Goal: Task Accomplishment & Management: Manage account settings

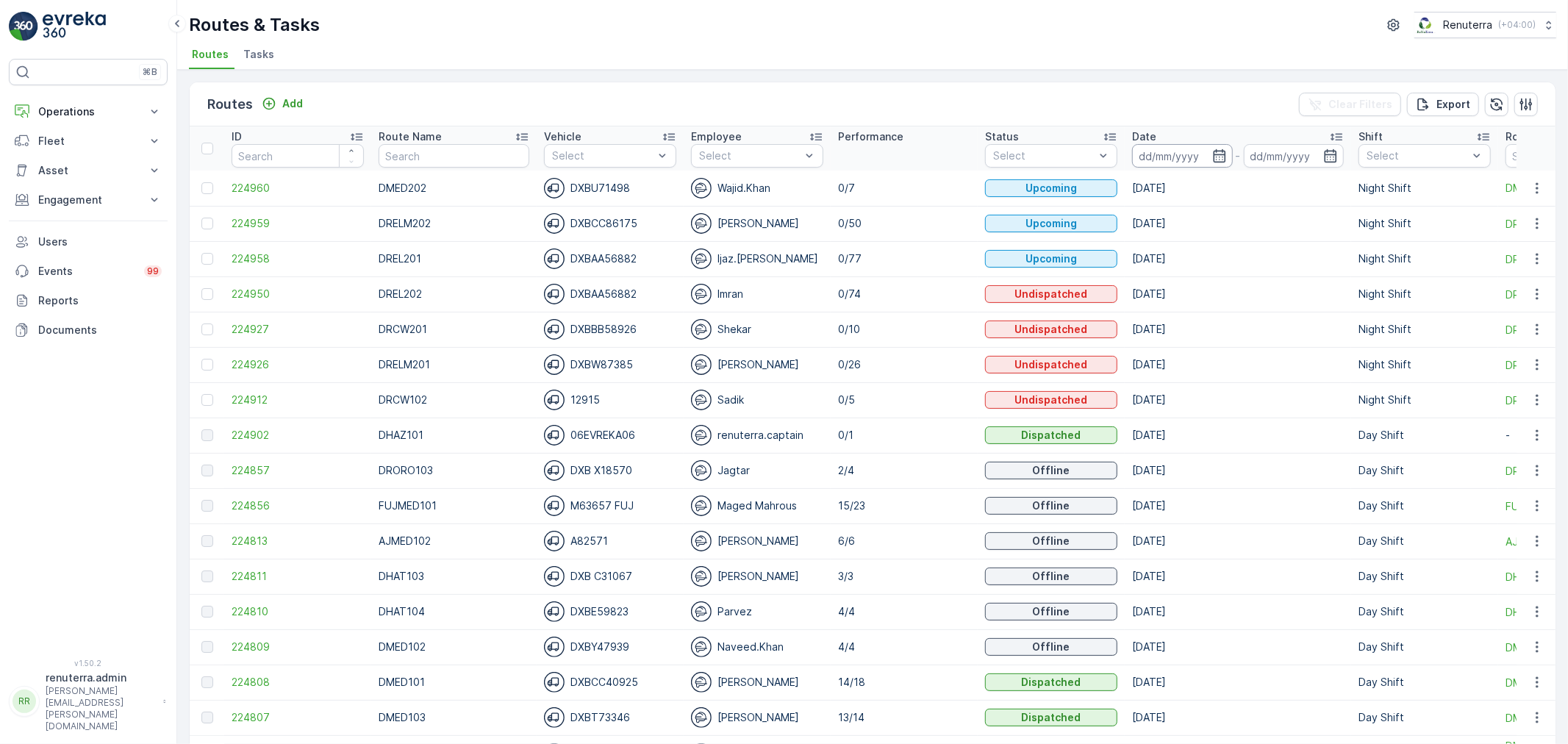
click at [1181, 166] on input at bounding box center [1182, 156] width 101 height 24
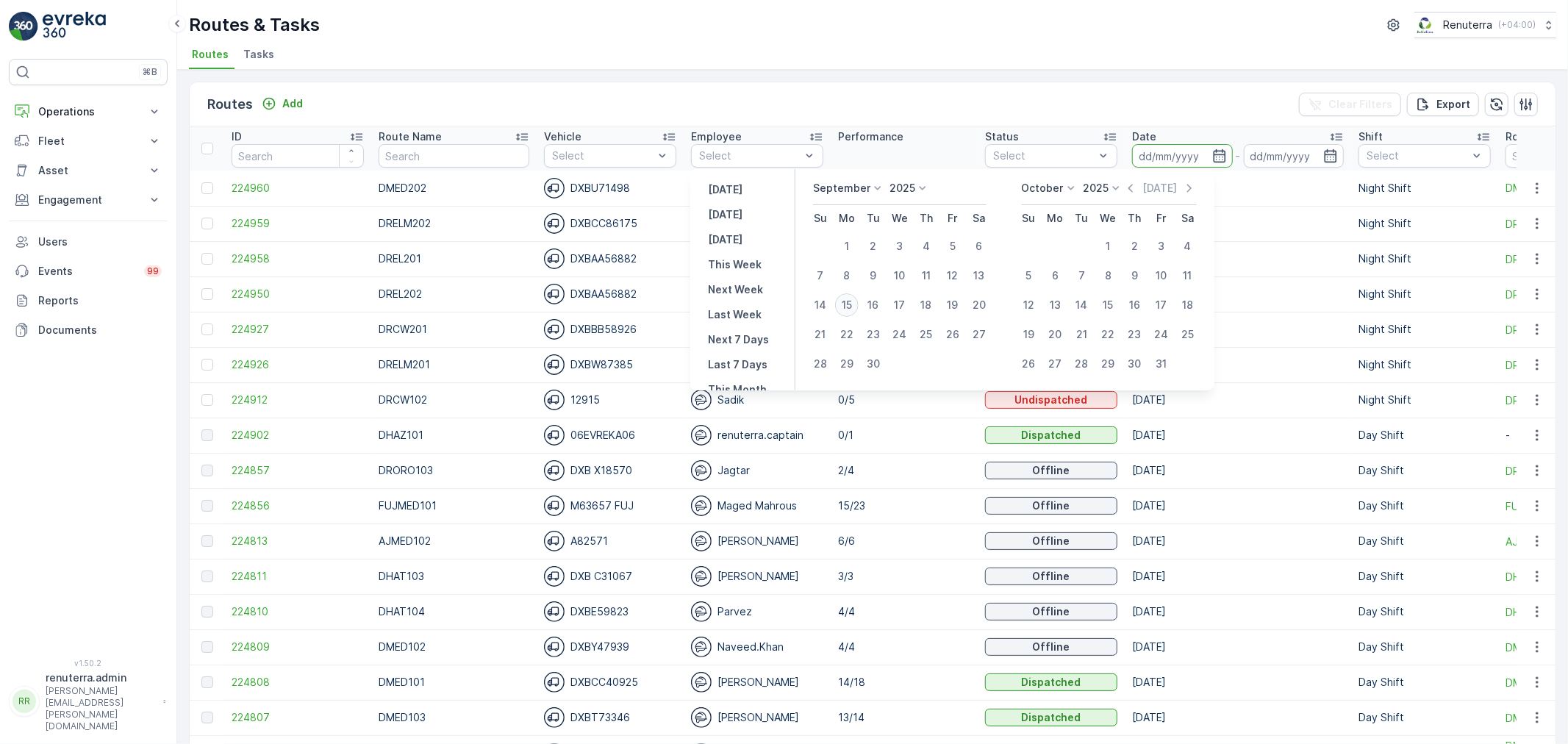
click at [847, 307] on div "15" at bounding box center [846, 305] width 24 height 24
type input "[DATE]"
click at [847, 307] on div "15" at bounding box center [846, 305] width 24 height 24
type input "[DATE]"
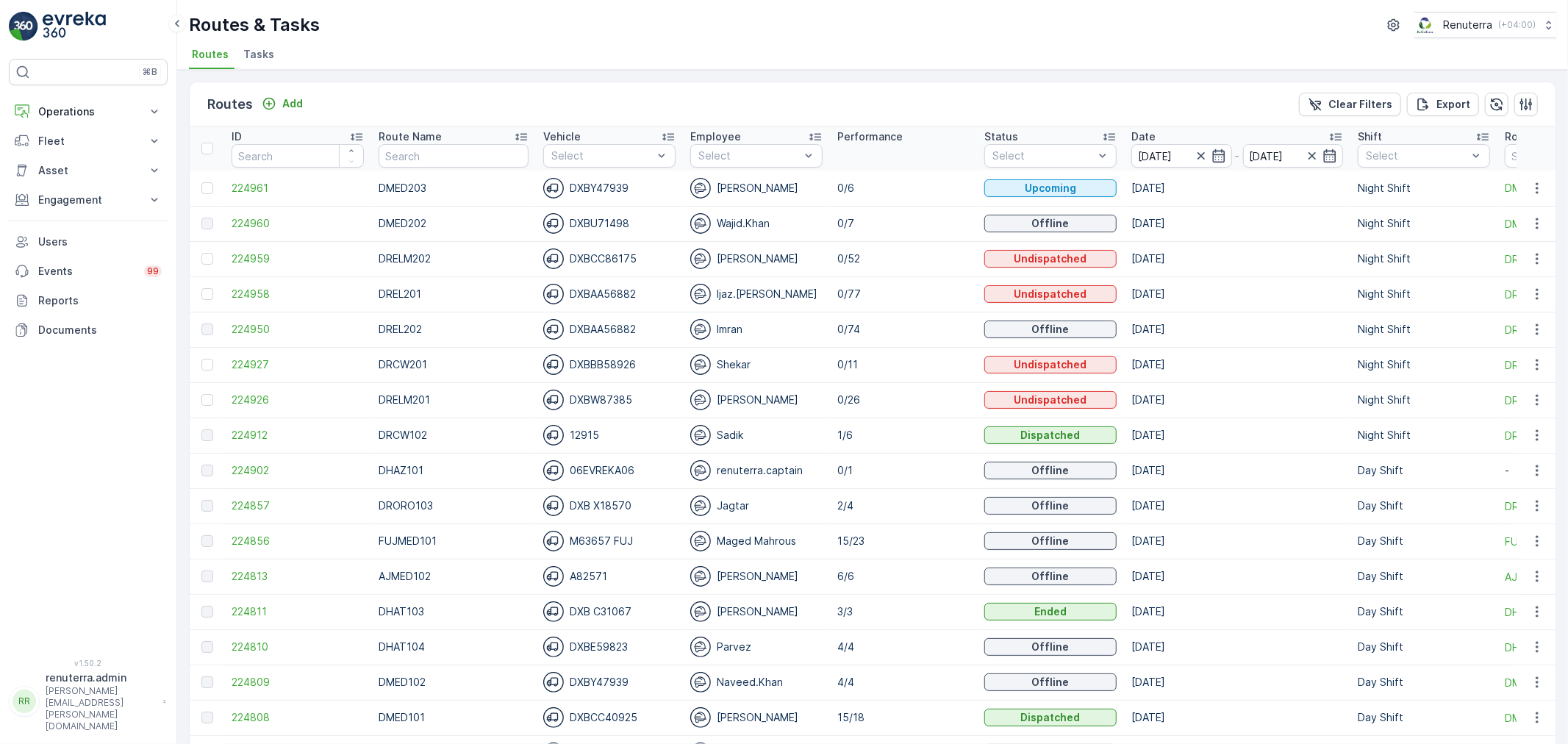
click at [244, 63] on li "Tasks" at bounding box center [259, 56] width 40 height 25
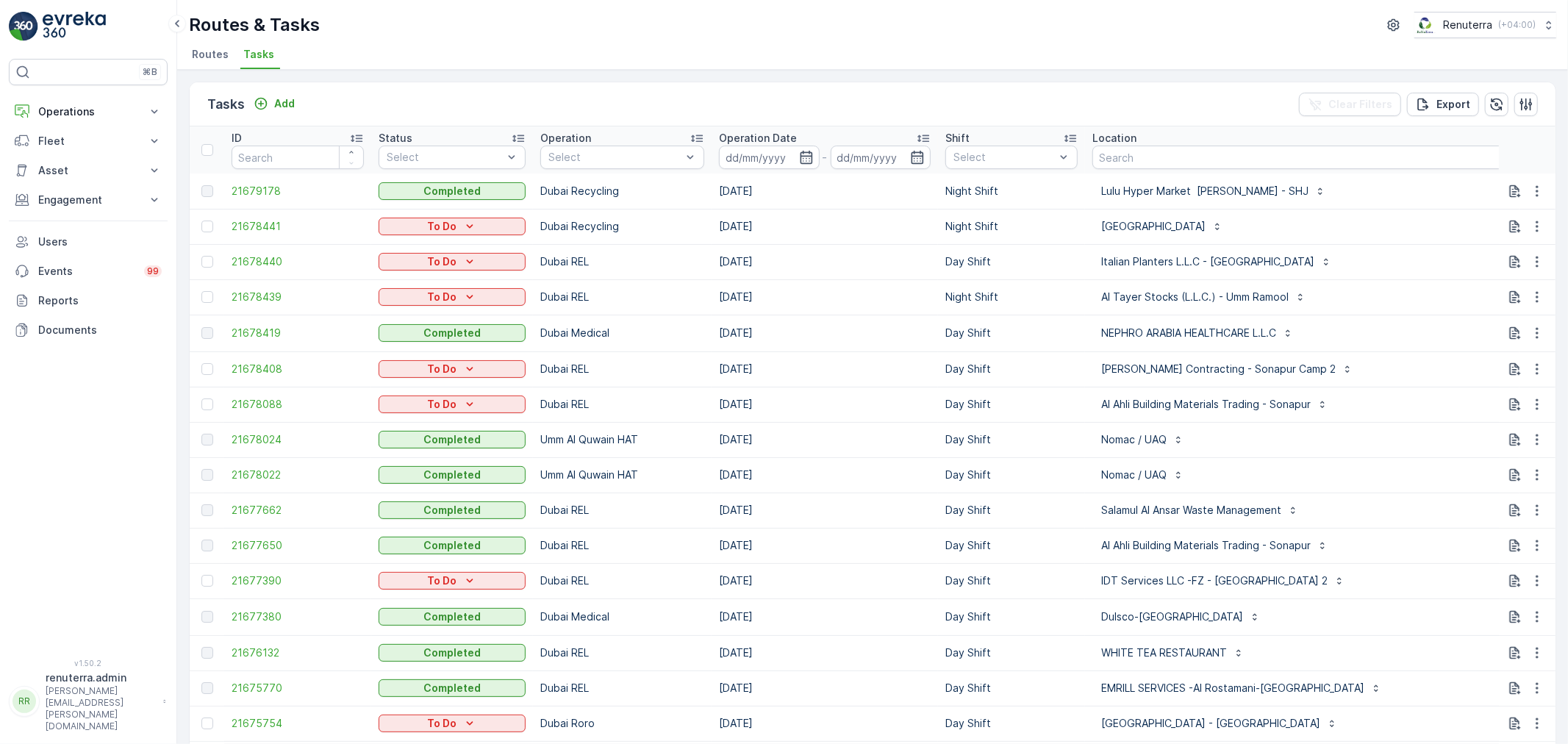
click at [823, 151] on p "-" at bounding box center [825, 157] width 6 height 17
click at [812, 153] on input at bounding box center [769, 157] width 101 height 24
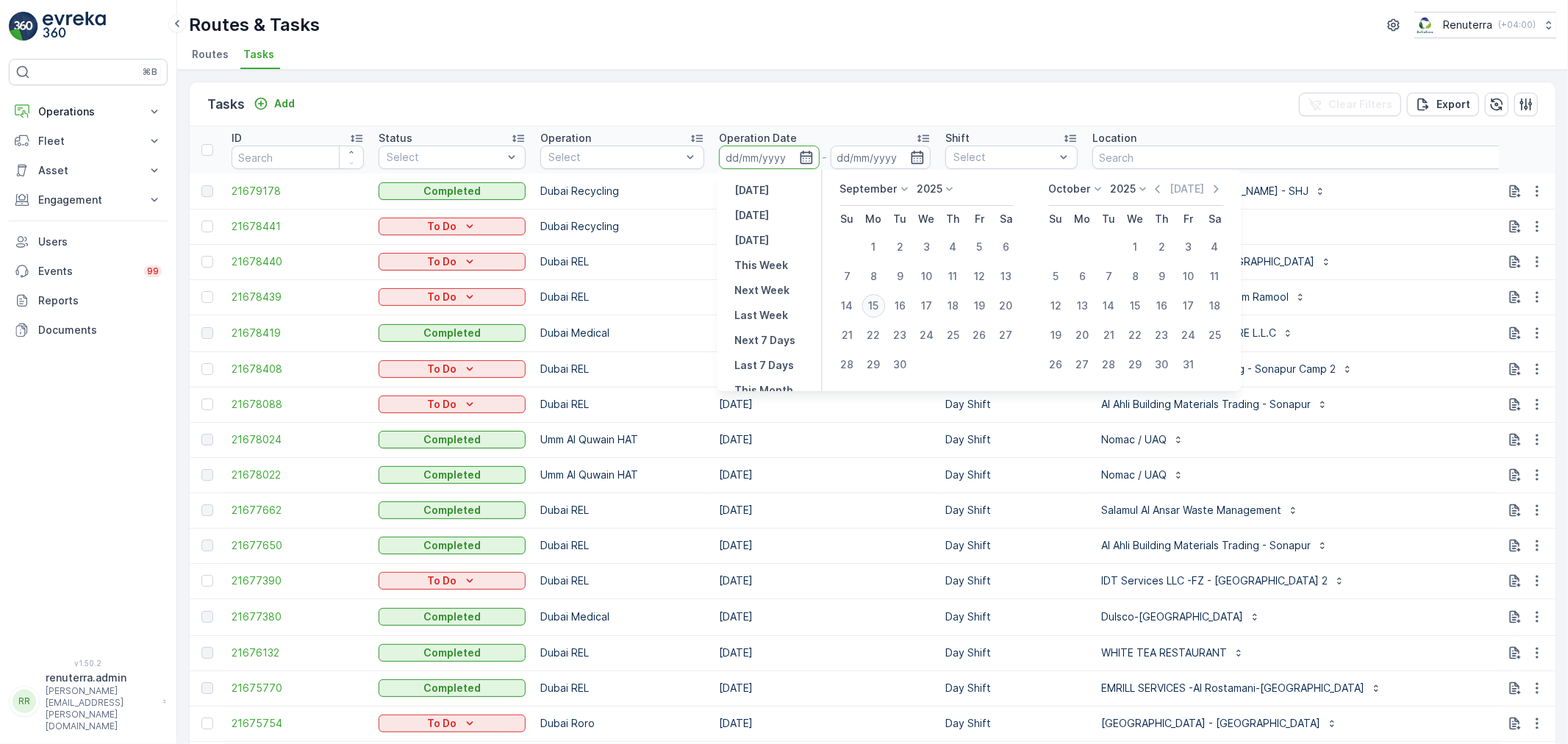
click at [868, 298] on div "15" at bounding box center [874, 306] width 24 height 24
type input "[DATE]"
click at [868, 298] on div "15" at bounding box center [874, 306] width 24 height 24
type input "[DATE]"
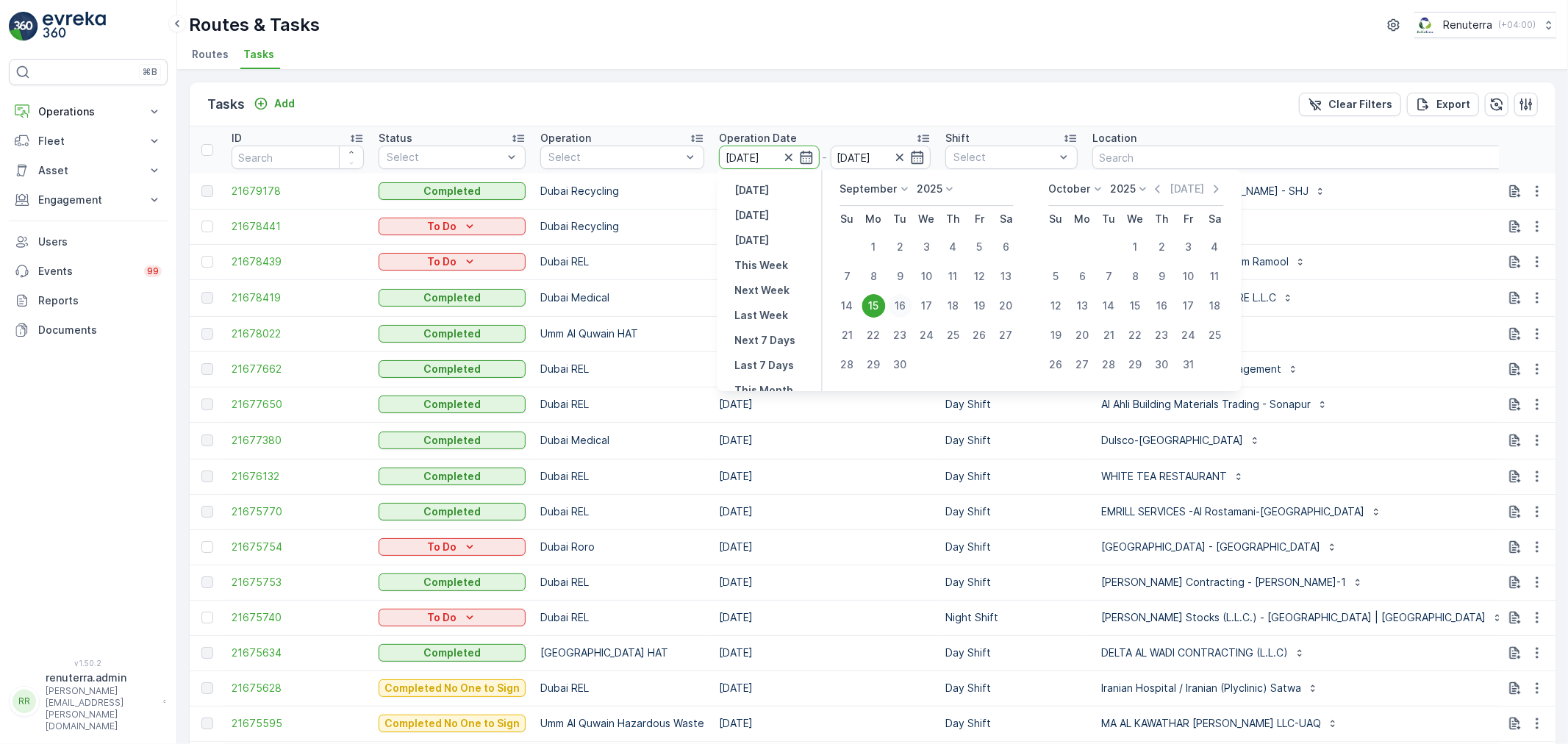
click at [904, 306] on div "16" at bounding box center [901, 306] width 24 height 24
type input "16.09.2025"
click at [904, 306] on div "16" at bounding box center [901, 306] width 24 height 24
type input "16.09.2025"
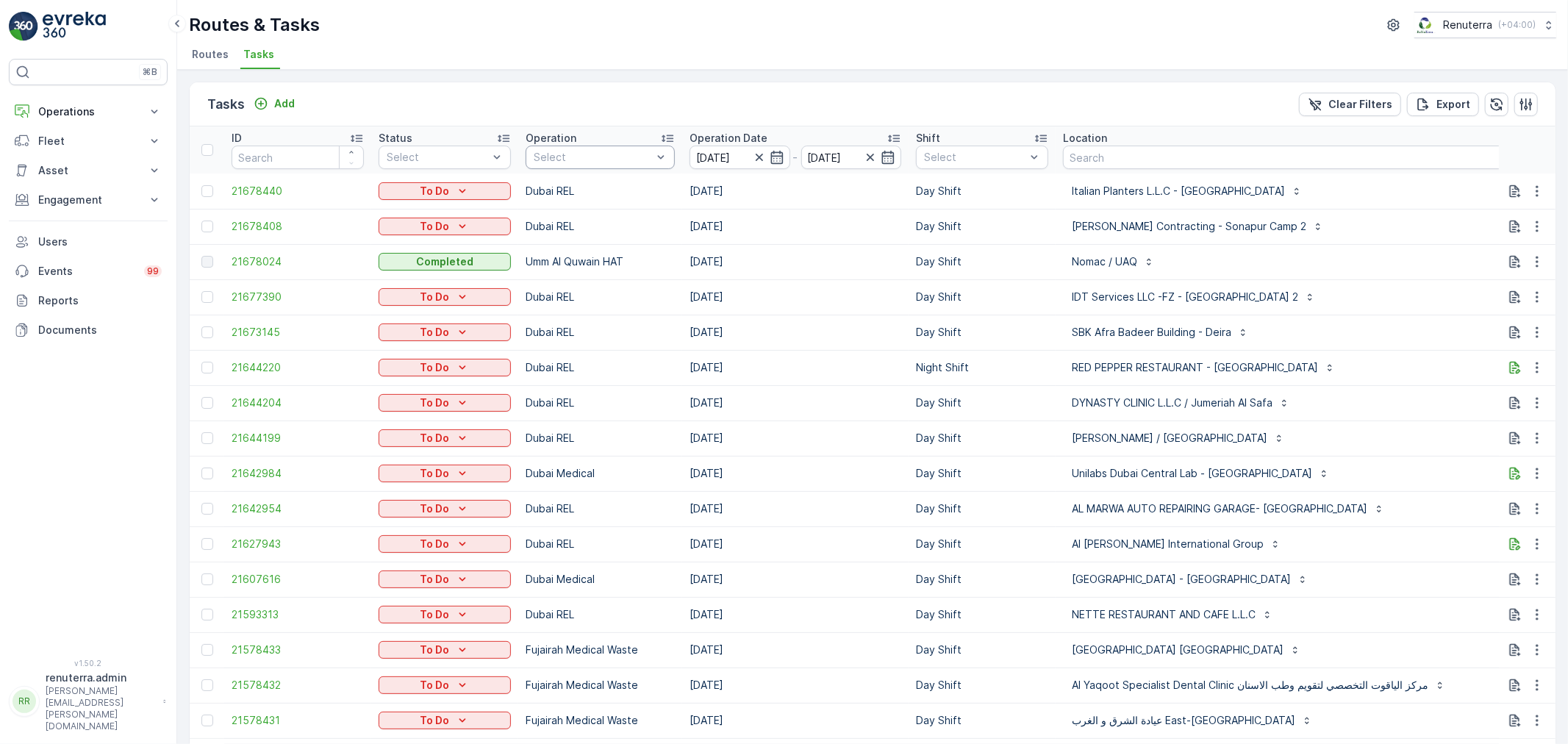
click at [567, 166] on div "Select" at bounding box center [600, 157] width 149 height 24
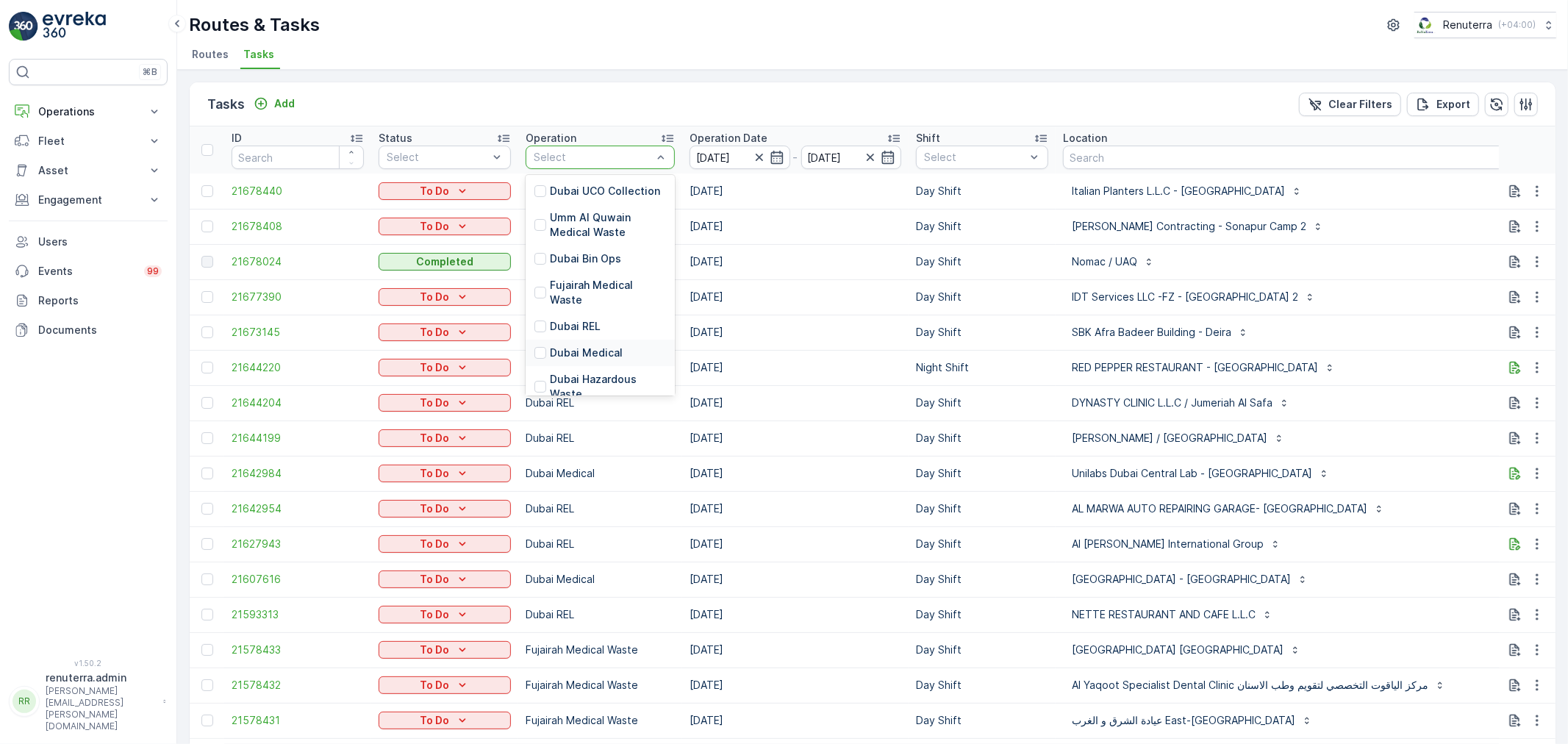
click at [613, 346] on p "Dubai Medical" at bounding box center [585, 353] width 73 height 15
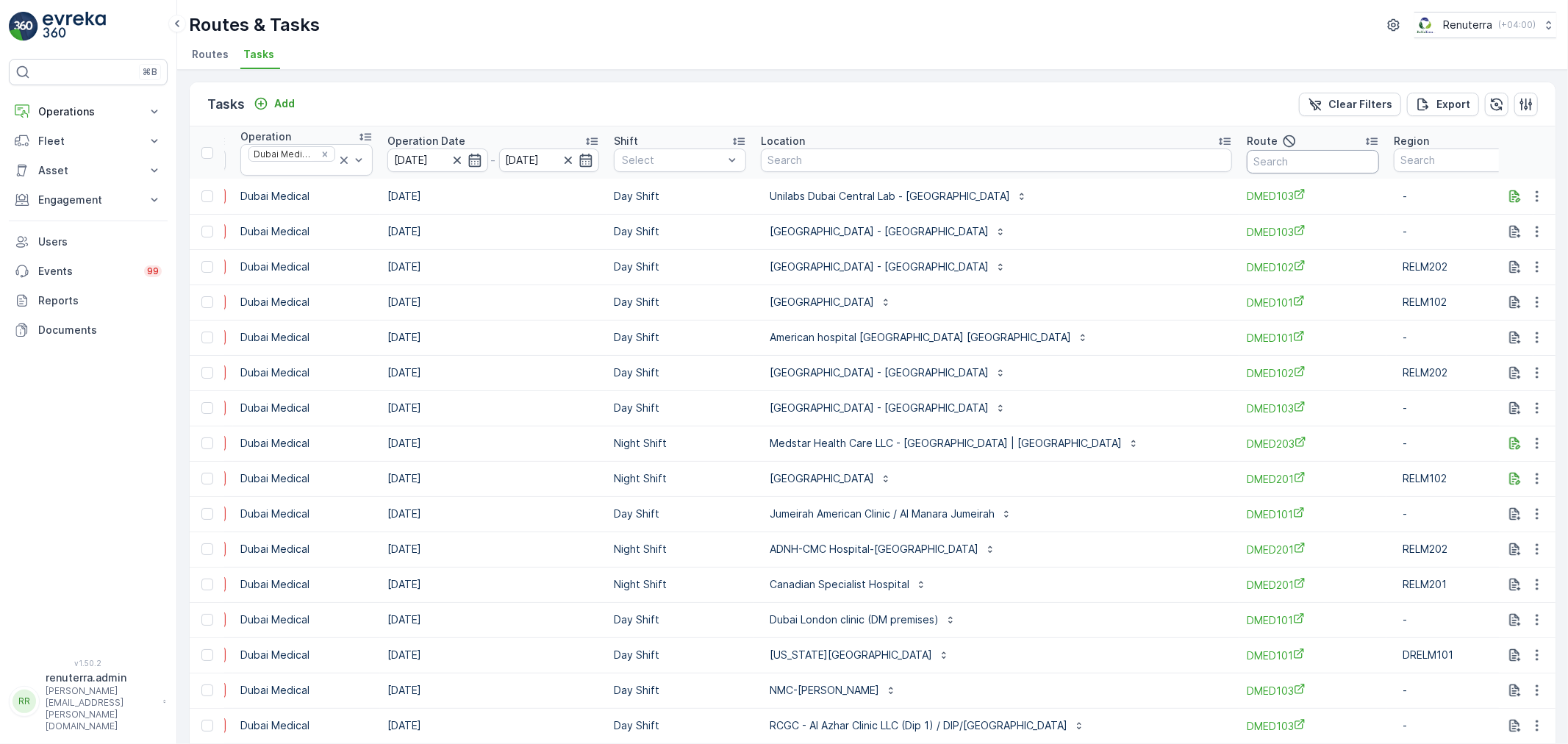
click at [1246, 169] on input "text" at bounding box center [1312, 162] width 132 height 24
type input "DMED101"
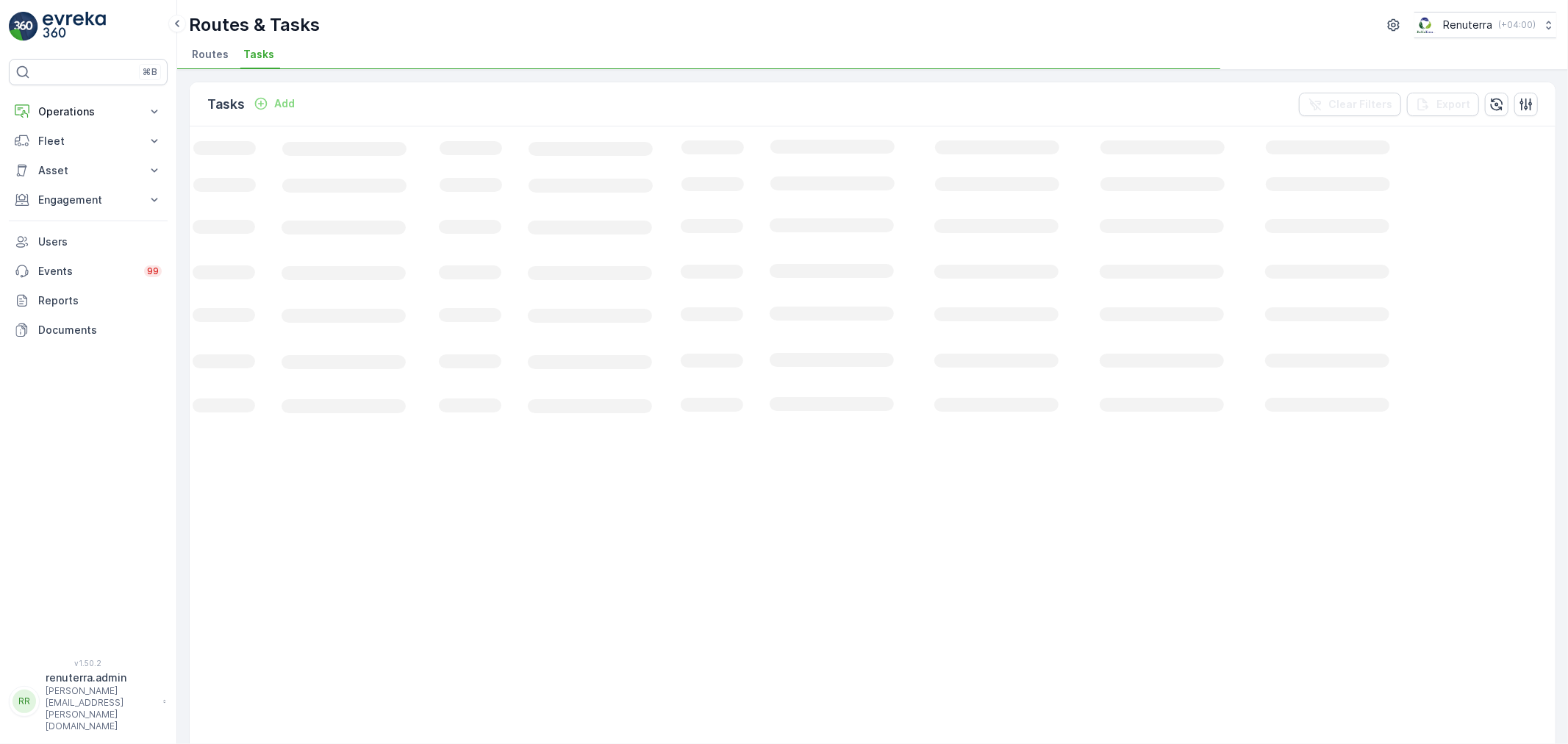
scroll to position [0, 49]
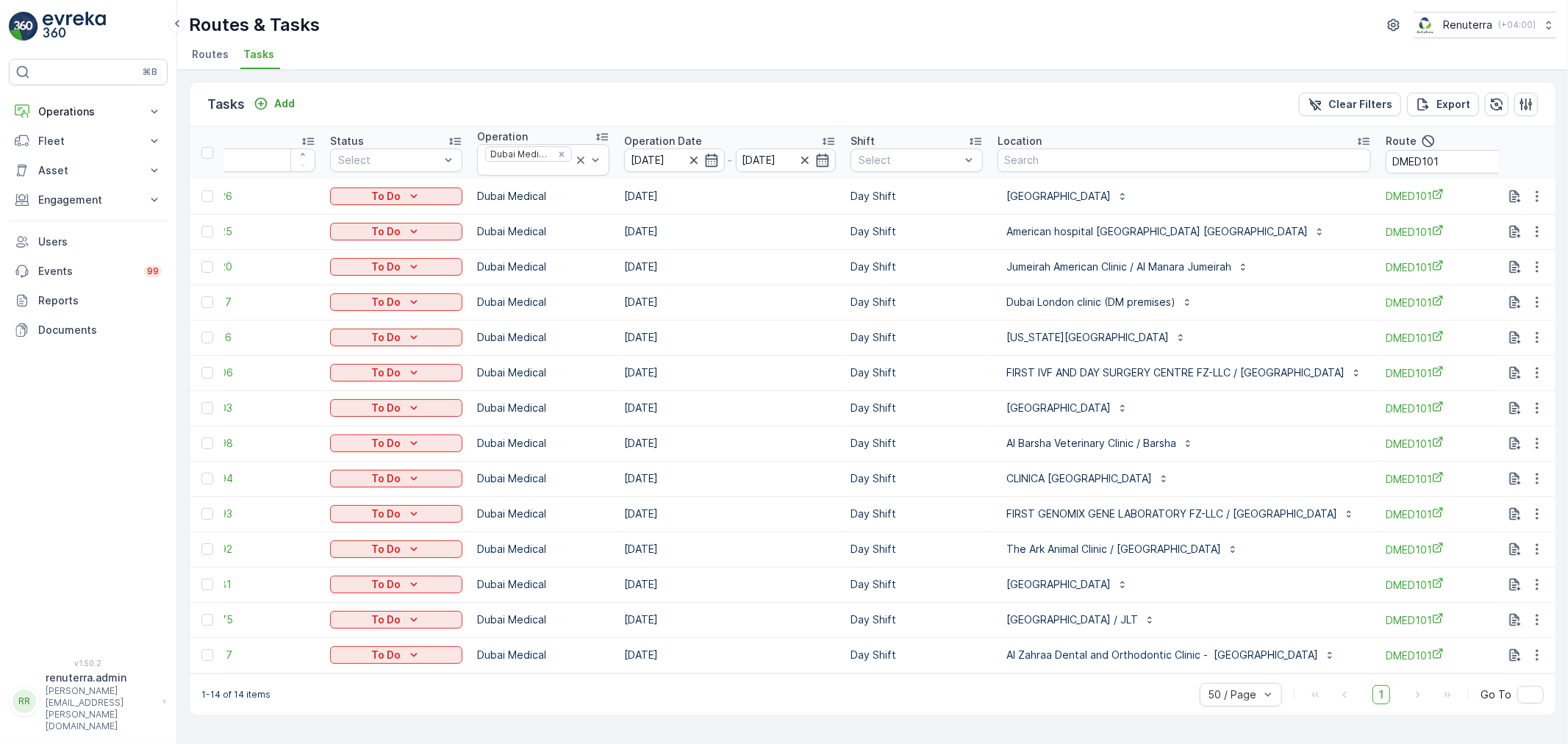
drag, startPoint x: 993, startPoint y: 680, endPoint x: 1115, endPoint y: 725, distance: 130.0
click at [1117, 681] on div "1-14 of 14 items 50 / Page 1 Go To" at bounding box center [872, 694] width 1366 height 42
click at [1104, 727] on div "Tasks Add Clear Filters Export ID Status Select Operation Dubai Medical Operati…" at bounding box center [872, 406] width 1391 height 674
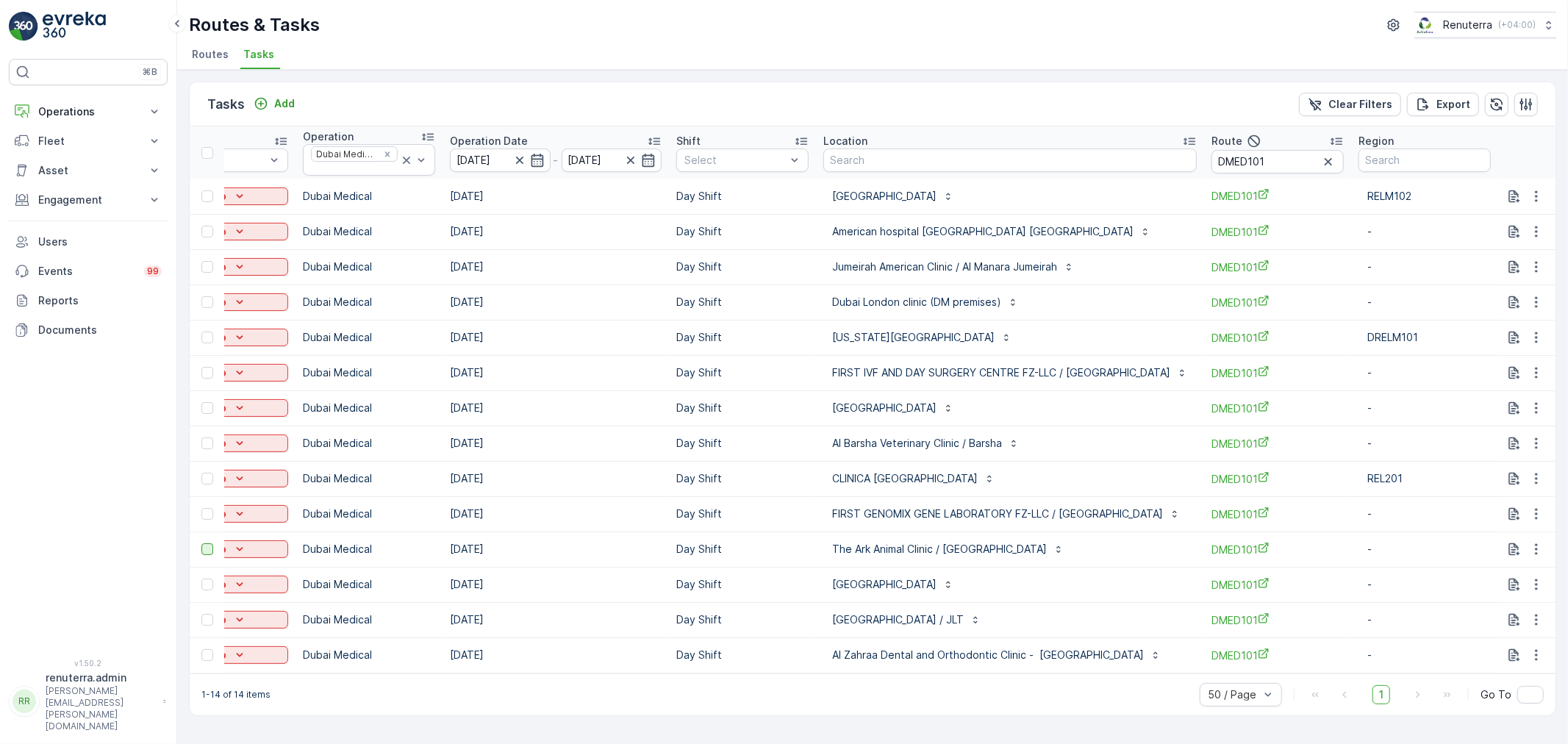
click at [208, 548] on div at bounding box center [207, 549] width 12 height 12
click at [201, 544] on input "checkbox" at bounding box center [201, 544] width 0 height 0
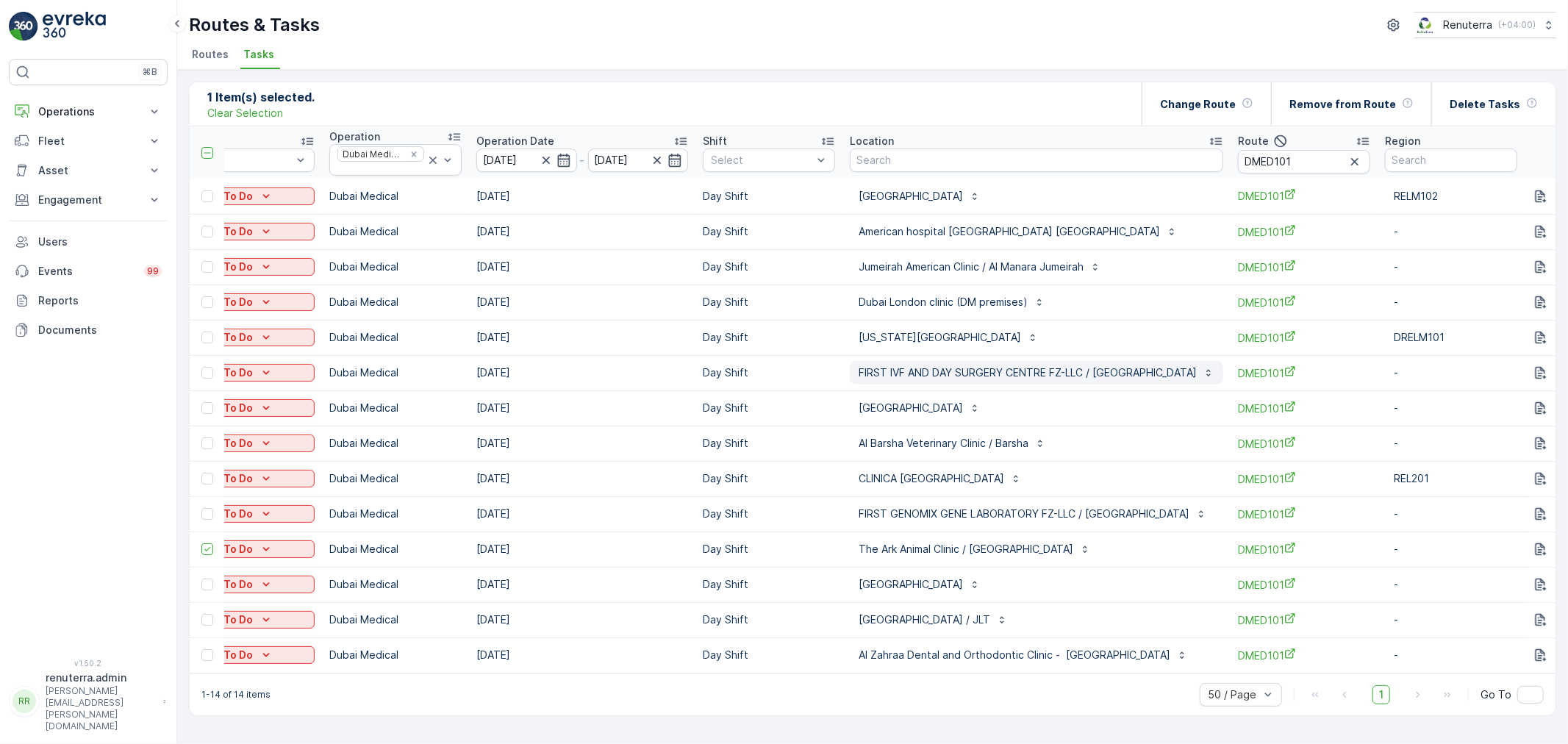
scroll to position [0, 207]
click at [1490, 90] on div "Delete Tasks" at bounding box center [1494, 104] width 88 height 43
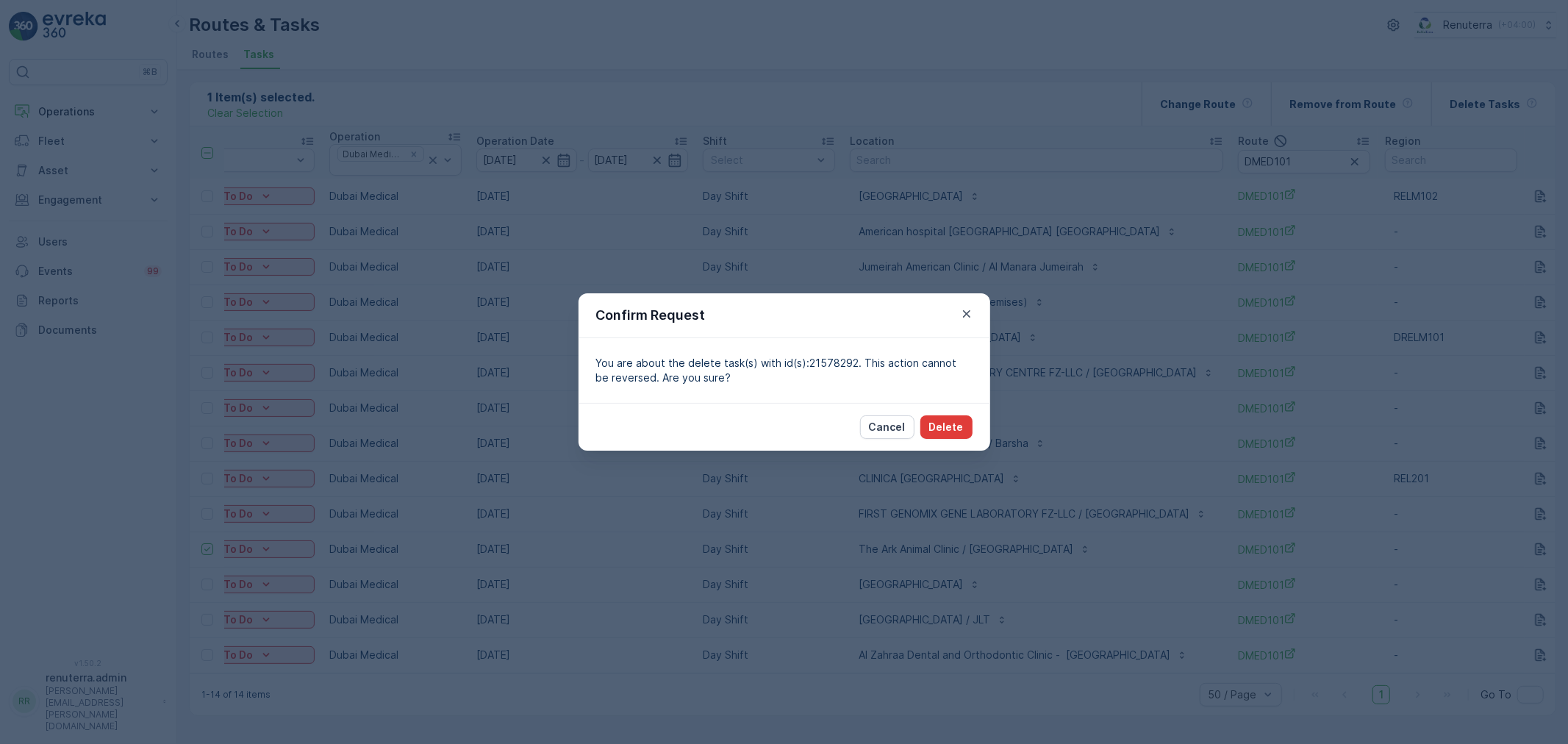
click at [969, 431] on button "Delete" at bounding box center [946, 428] width 52 height 24
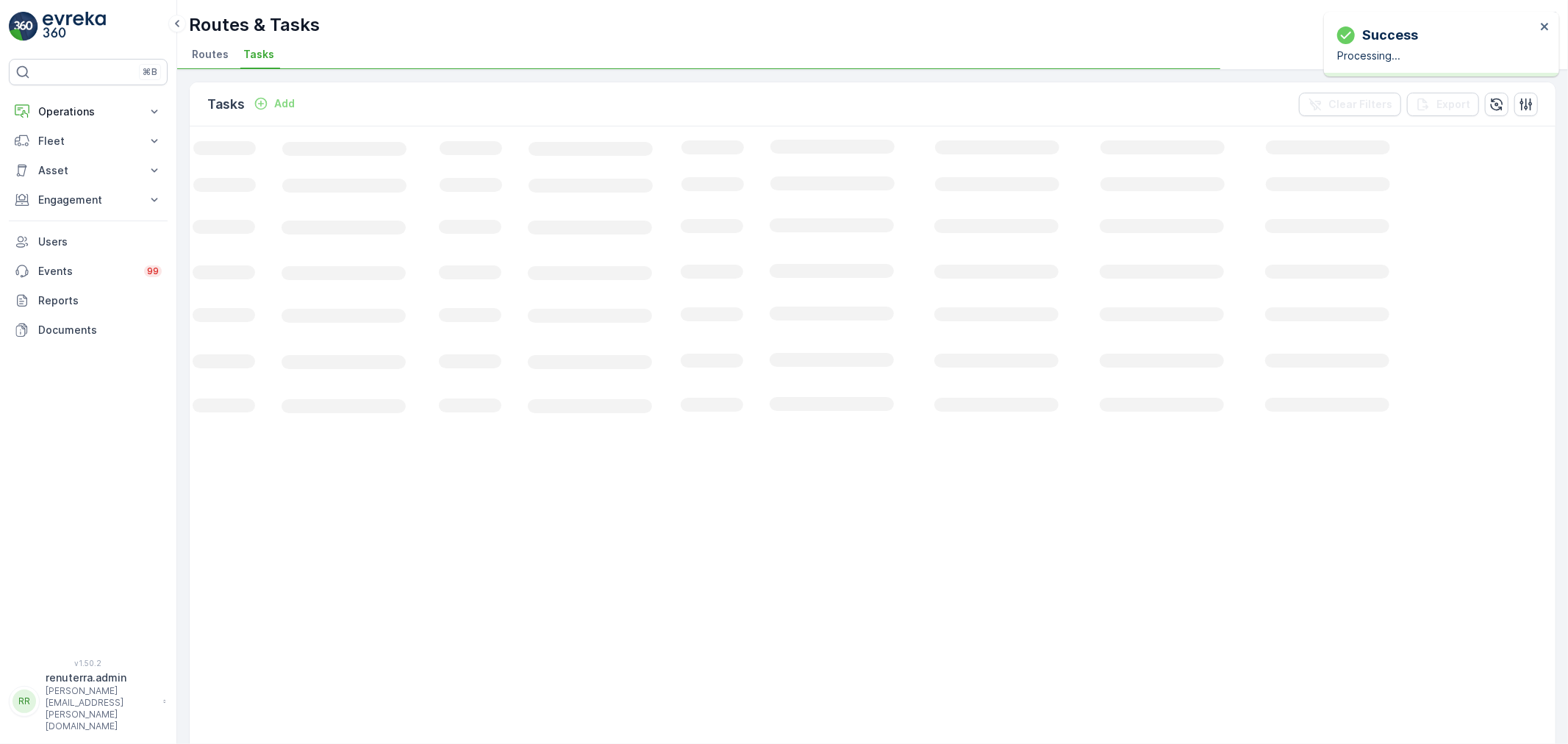
scroll to position [0, 49]
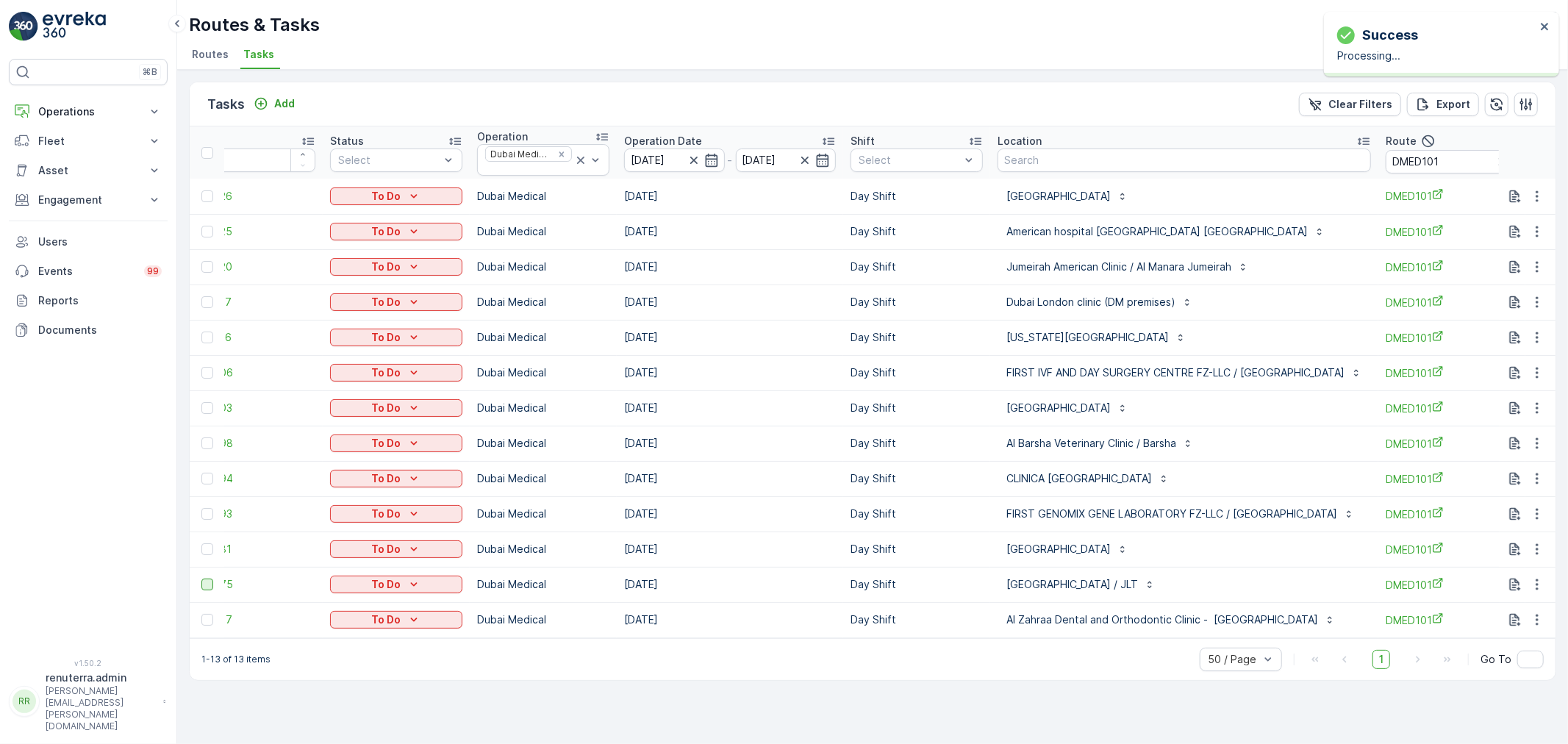
click at [201, 589] on div at bounding box center [207, 584] width 12 height 12
click at [201, 578] on input "checkbox" at bounding box center [201, 578] width 0 height 0
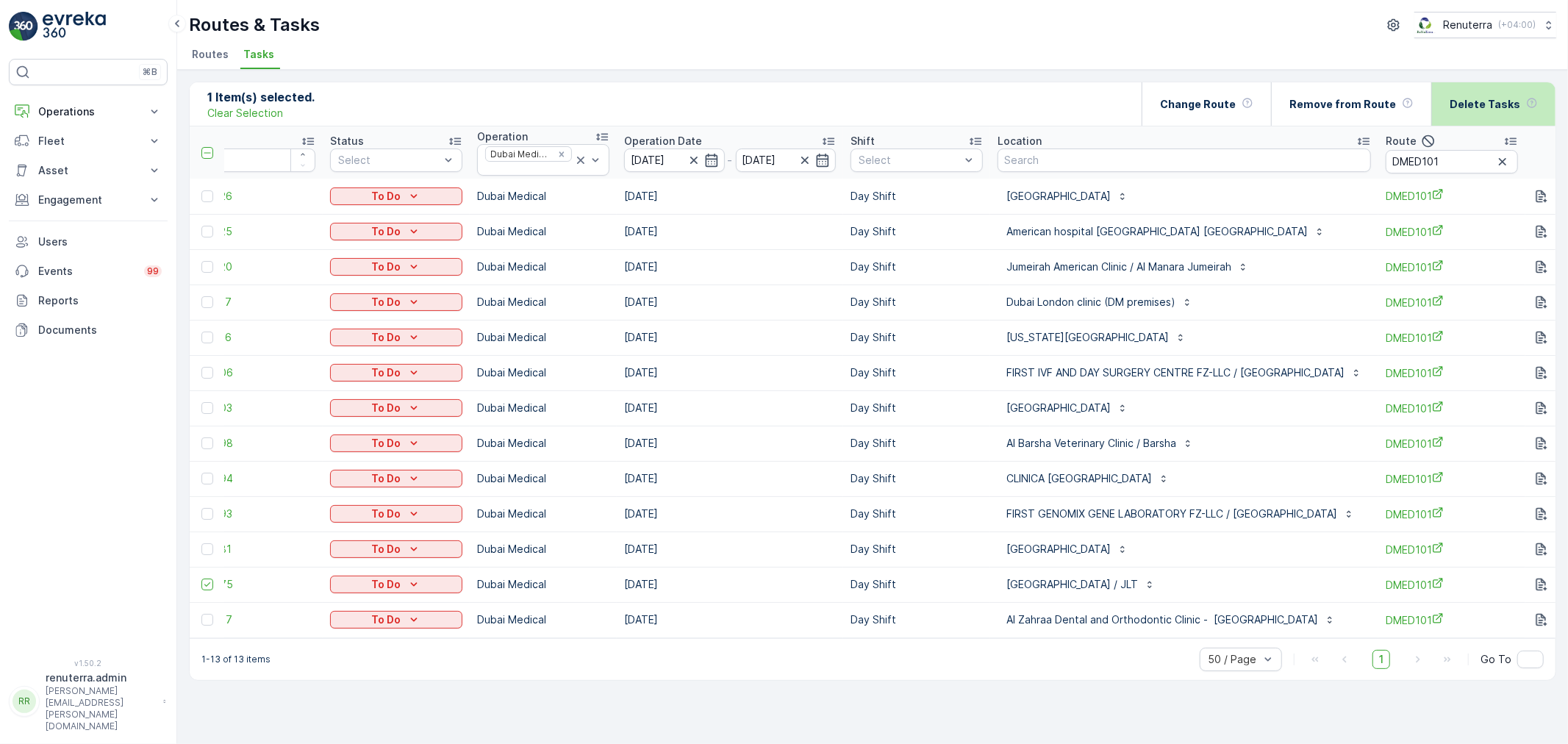
click at [1521, 90] on div "Delete Tasks" at bounding box center [1494, 104] width 88 height 43
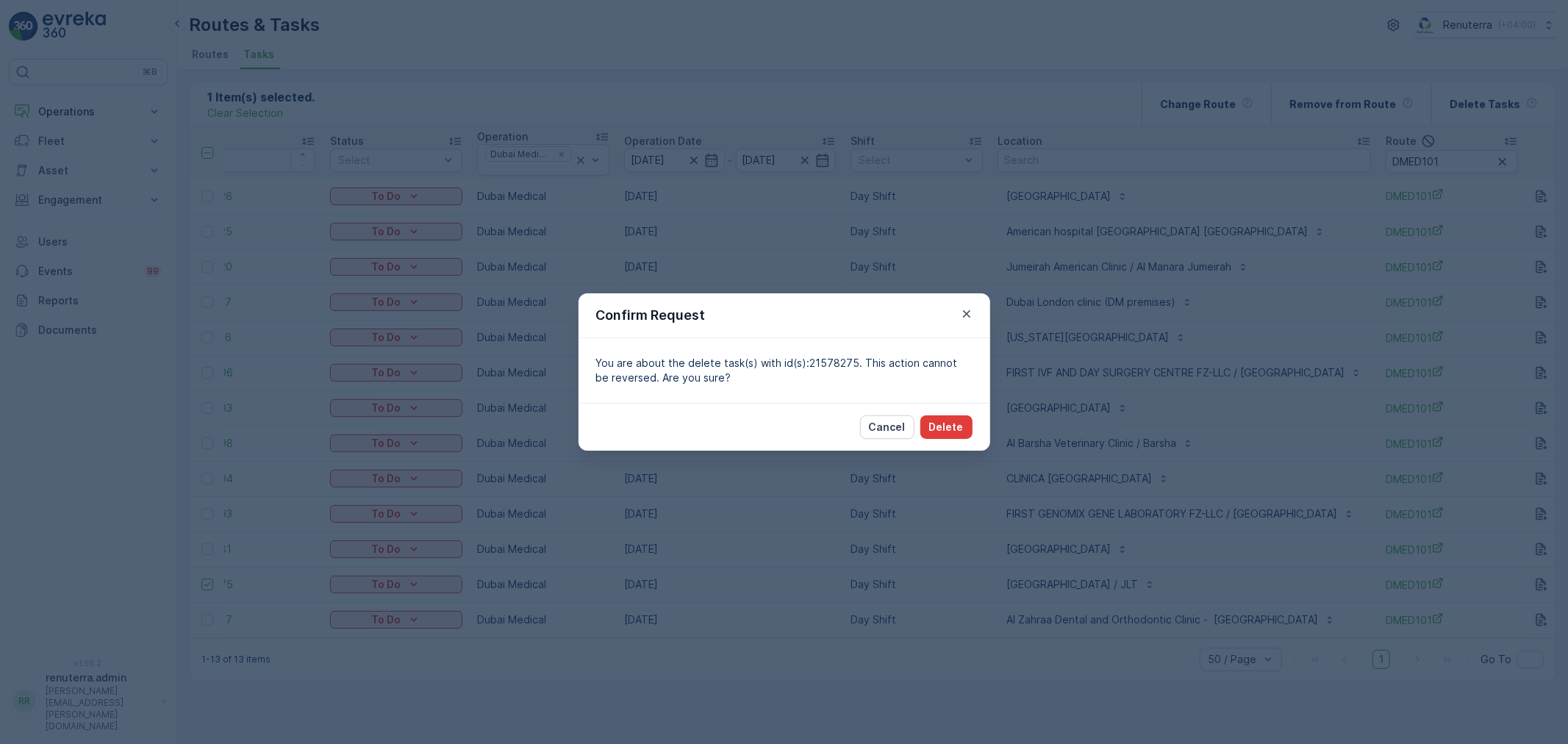
click at [942, 428] on p "Delete" at bounding box center [947, 428] width 35 height 15
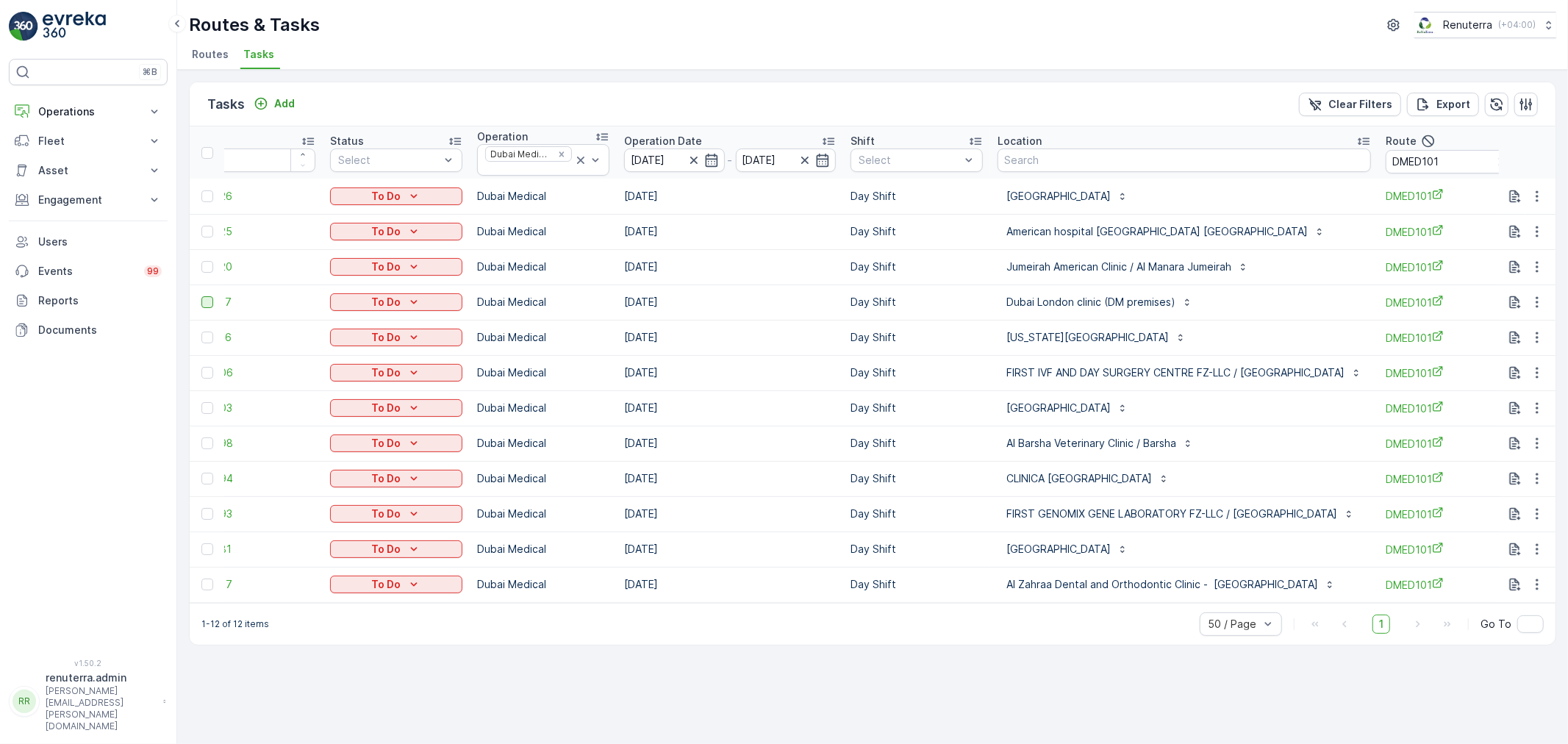
click at [210, 306] on div at bounding box center [207, 302] width 12 height 12
click at [201, 296] on input "checkbox" at bounding box center [201, 296] width 0 height 0
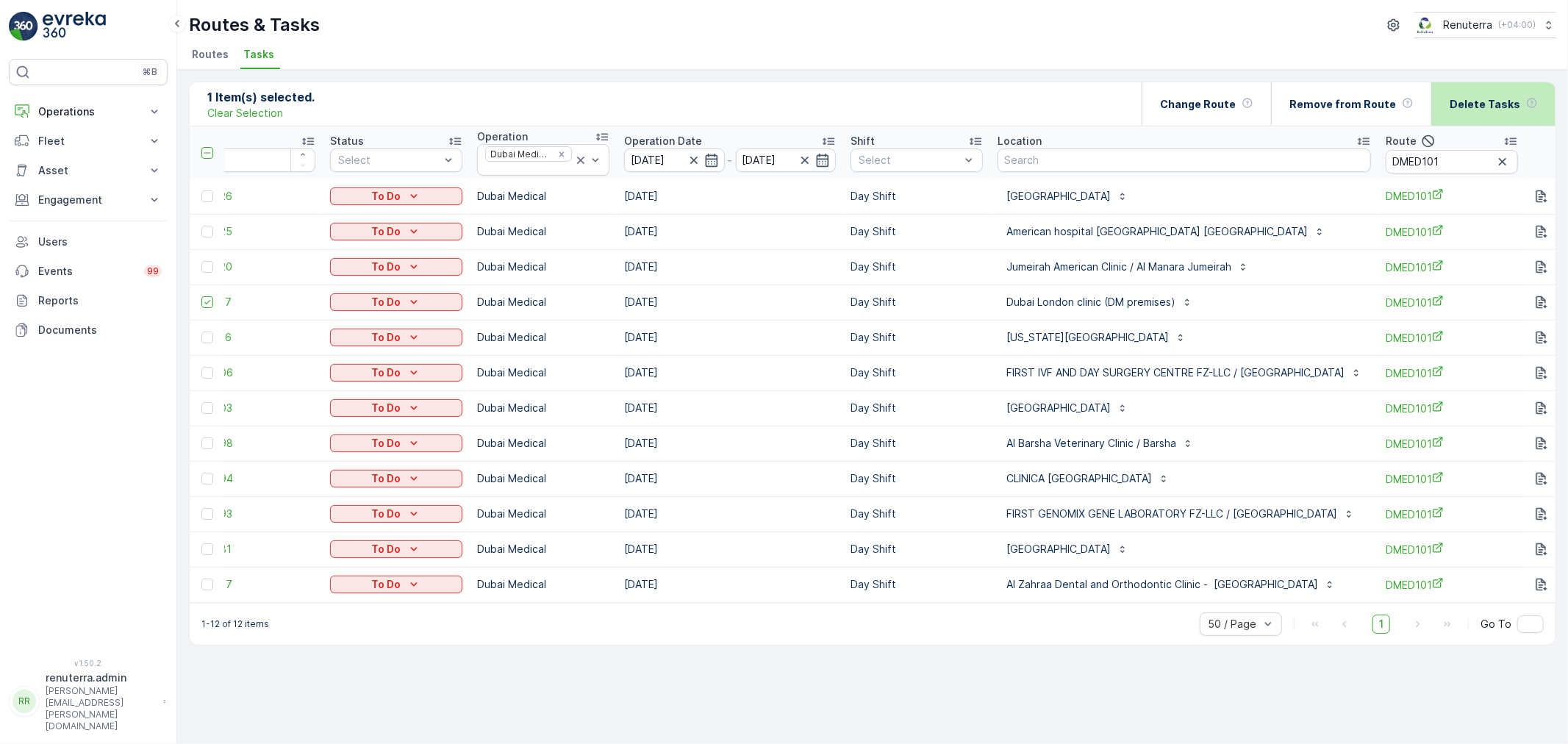
click at [1503, 100] on p "Delete Tasks" at bounding box center [1484, 105] width 71 height 15
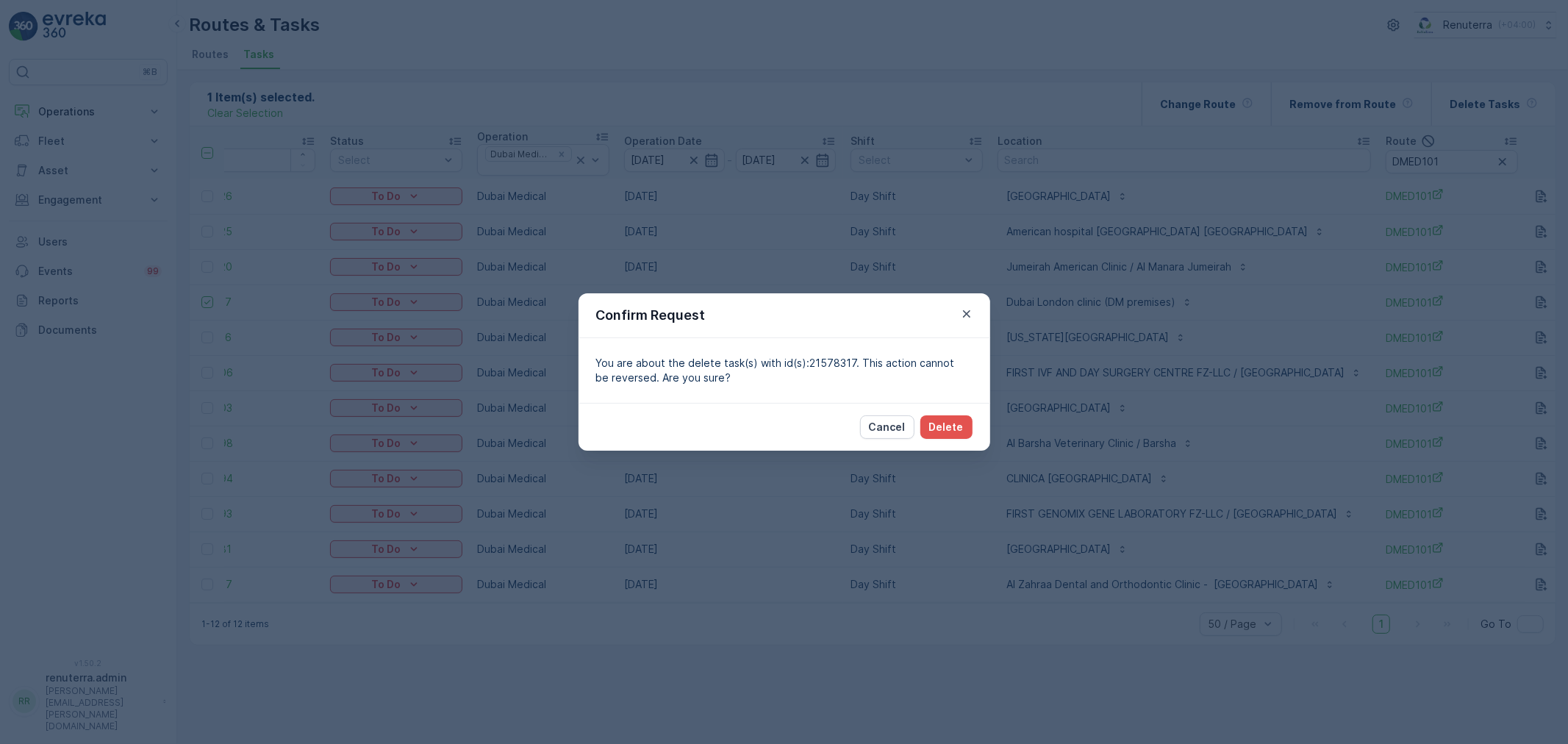
click at [936, 440] on div "Cancel Delete" at bounding box center [784, 427] width 412 height 48
click at [937, 435] on p "Delete" at bounding box center [947, 428] width 35 height 15
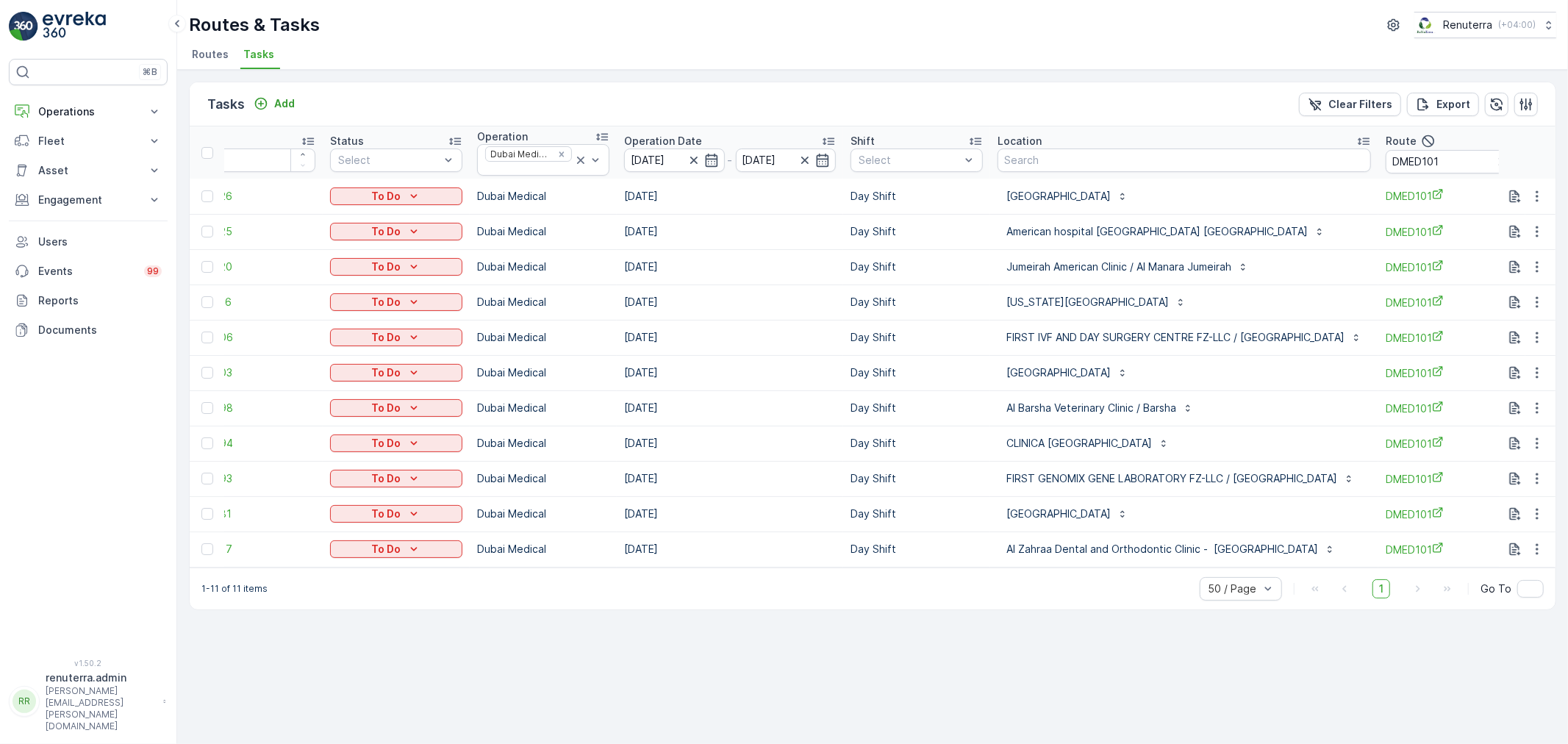
click at [210, 61] on span "Routes" at bounding box center [210, 54] width 37 height 15
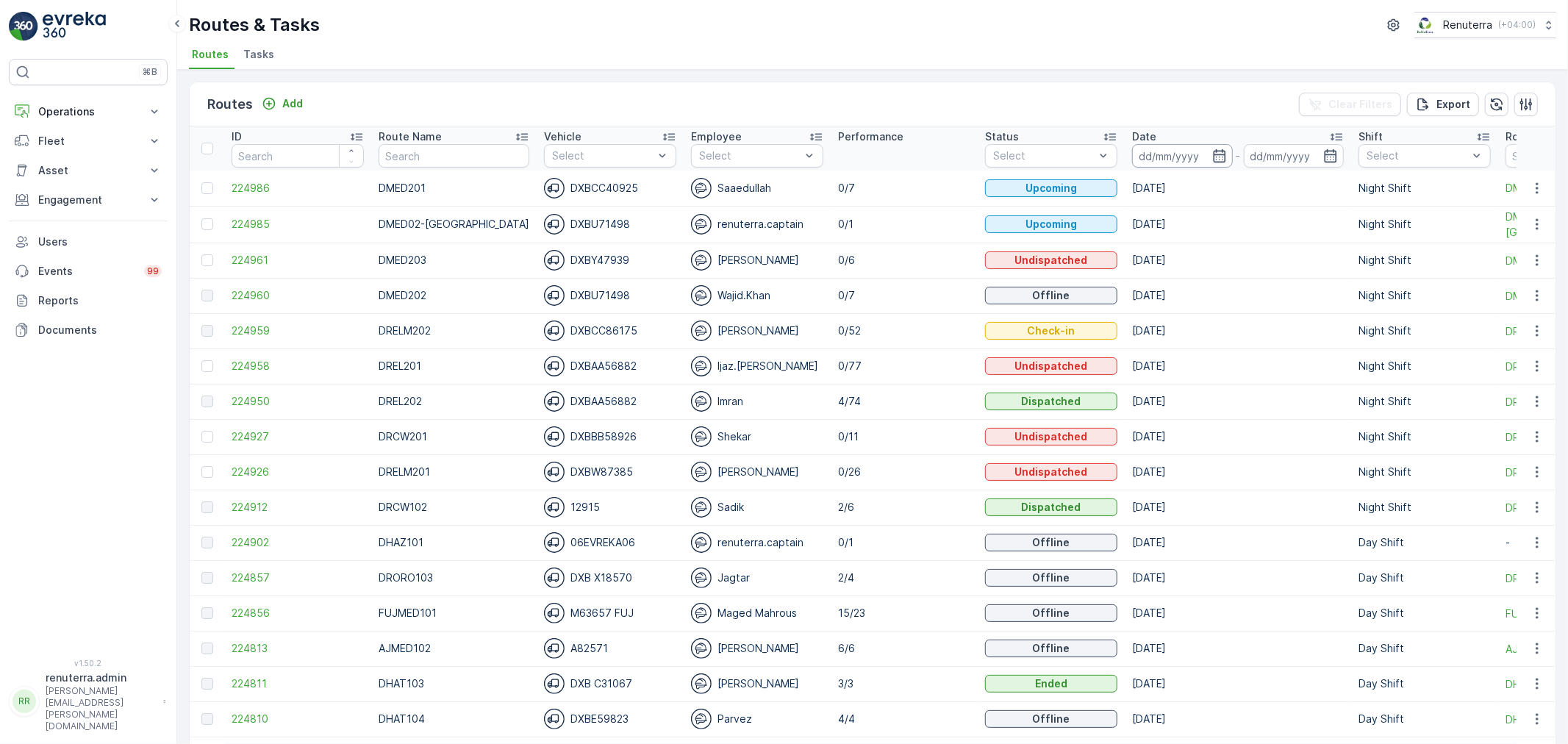
click at [1156, 156] on input at bounding box center [1182, 156] width 101 height 24
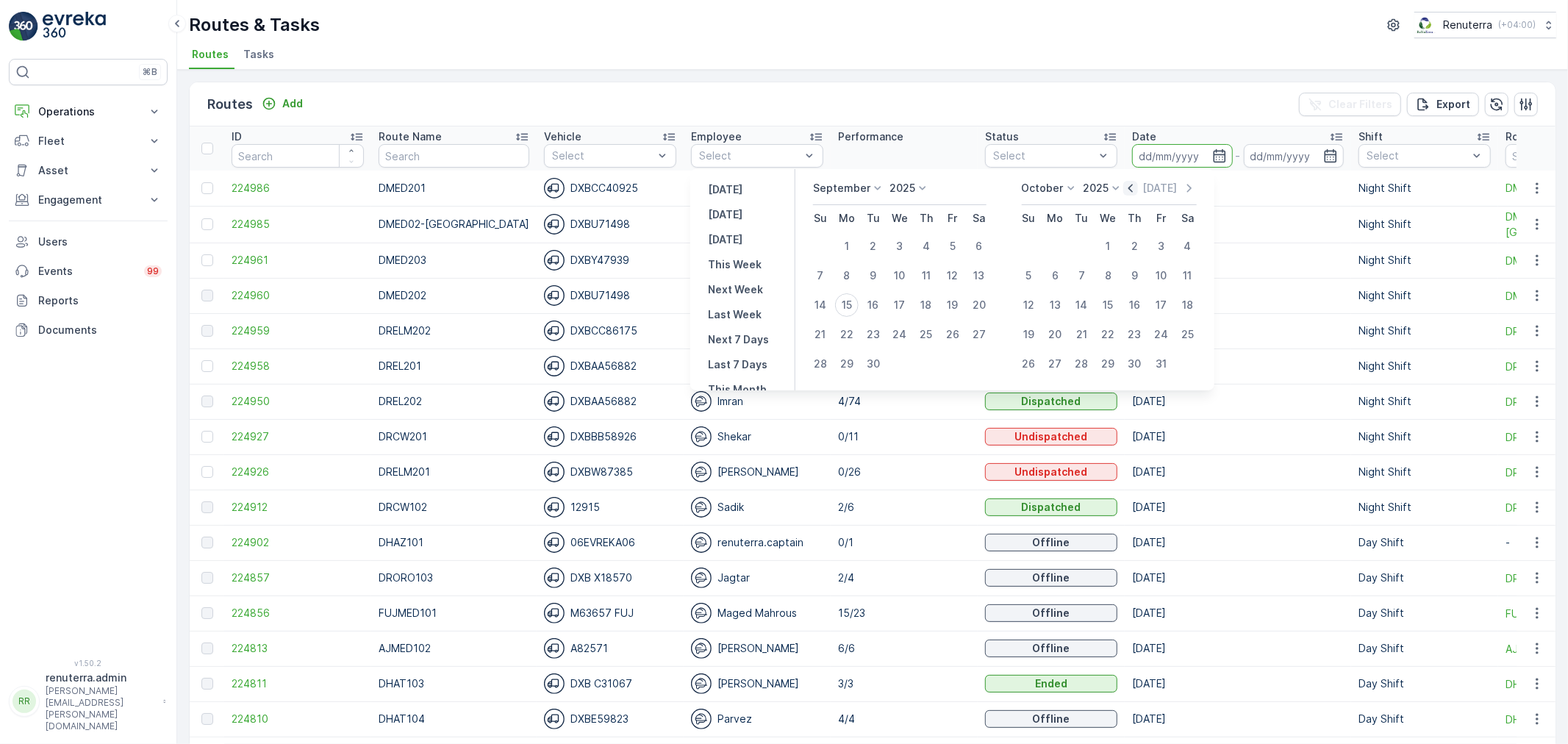
click at [1137, 188] on icon "button" at bounding box center [1131, 189] width 15 height 15
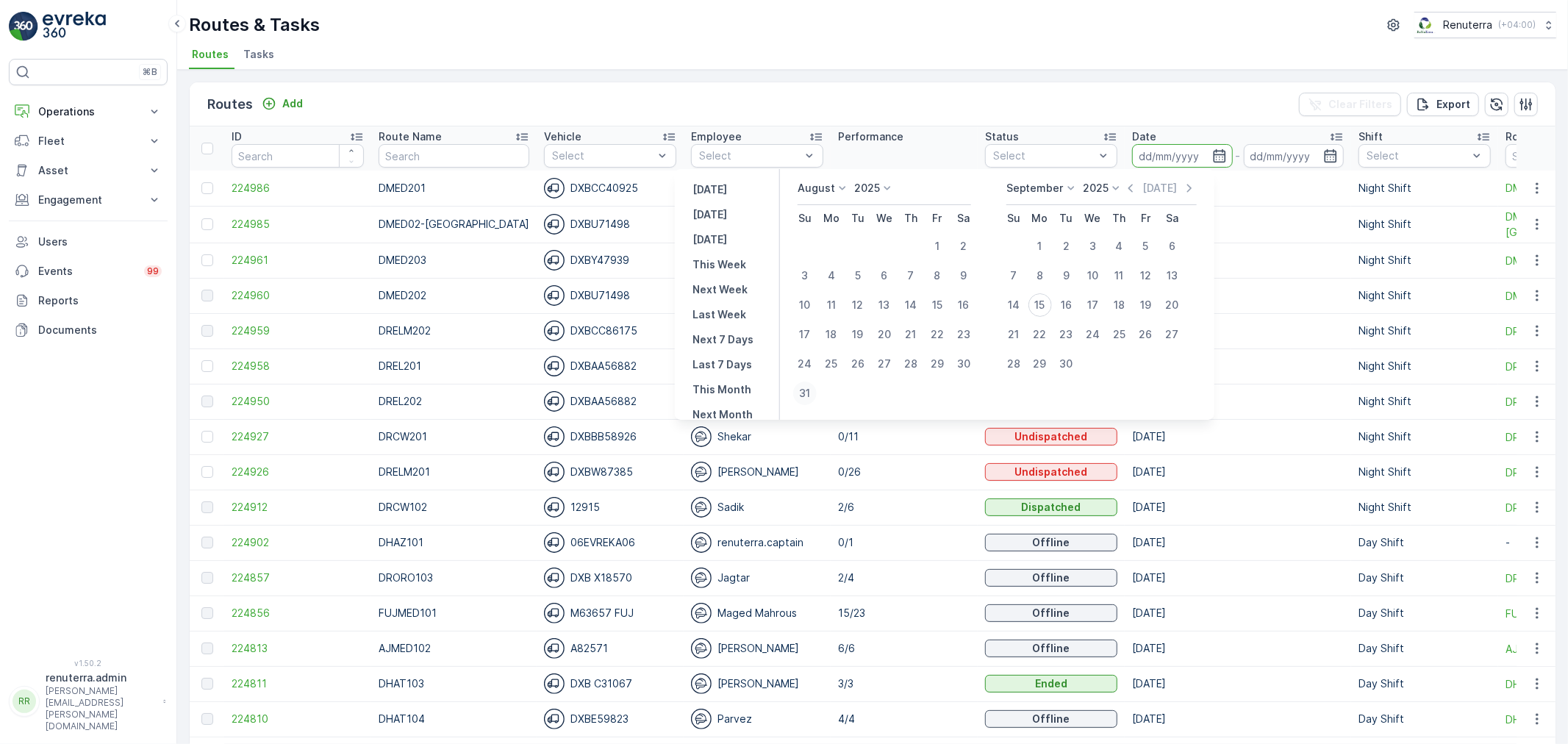
click at [802, 392] on div "31" at bounding box center [805, 394] width 24 height 24
type input "31.08.2025"
click at [801, 392] on div "31" at bounding box center [805, 394] width 24 height 24
type input "31.08.2025"
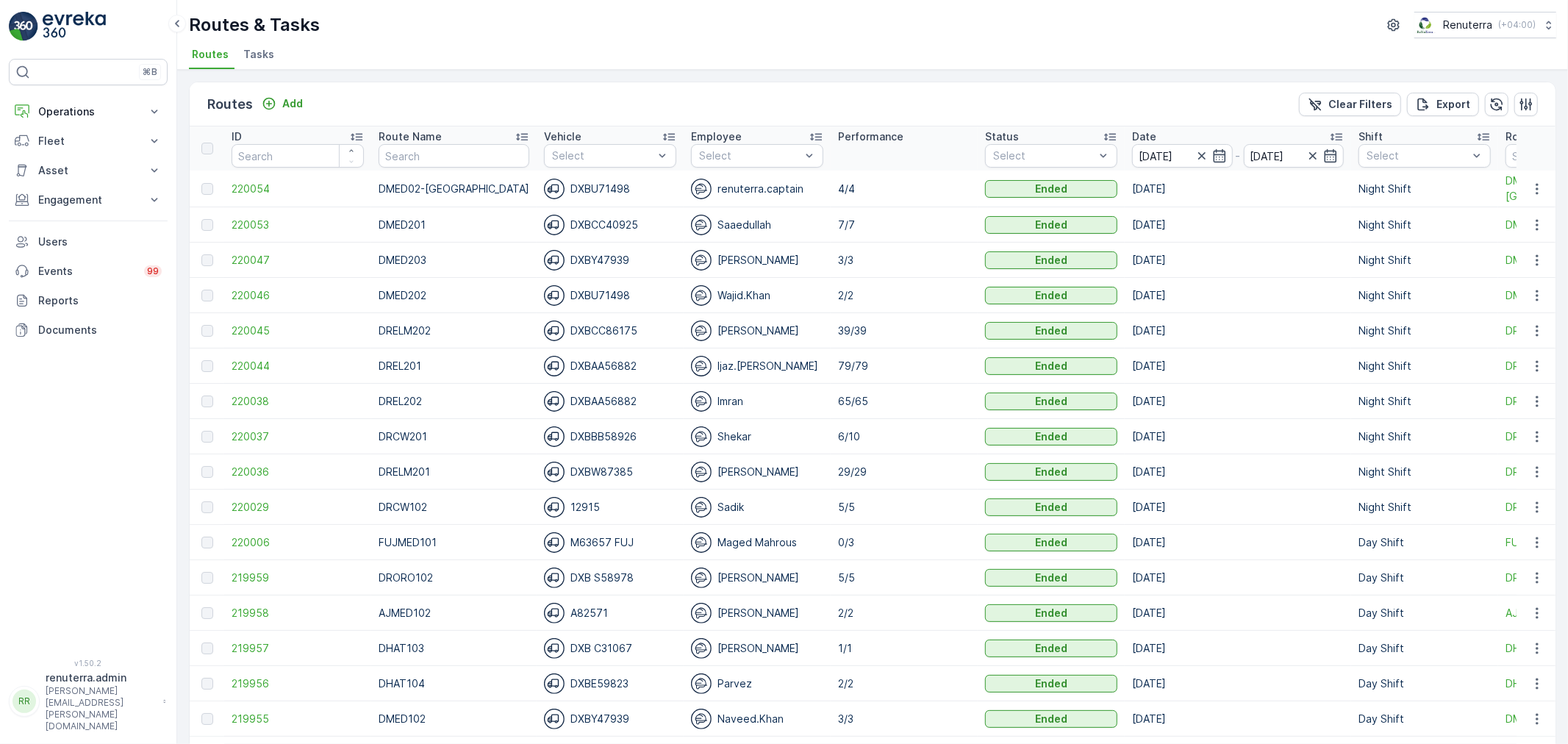
click at [464, 177] on td "DMED02-[GEOGRAPHIC_DATA]" at bounding box center [454, 189] width 165 height 37
click at [438, 144] on input "text" at bounding box center [454, 156] width 151 height 24
type input "DROR"
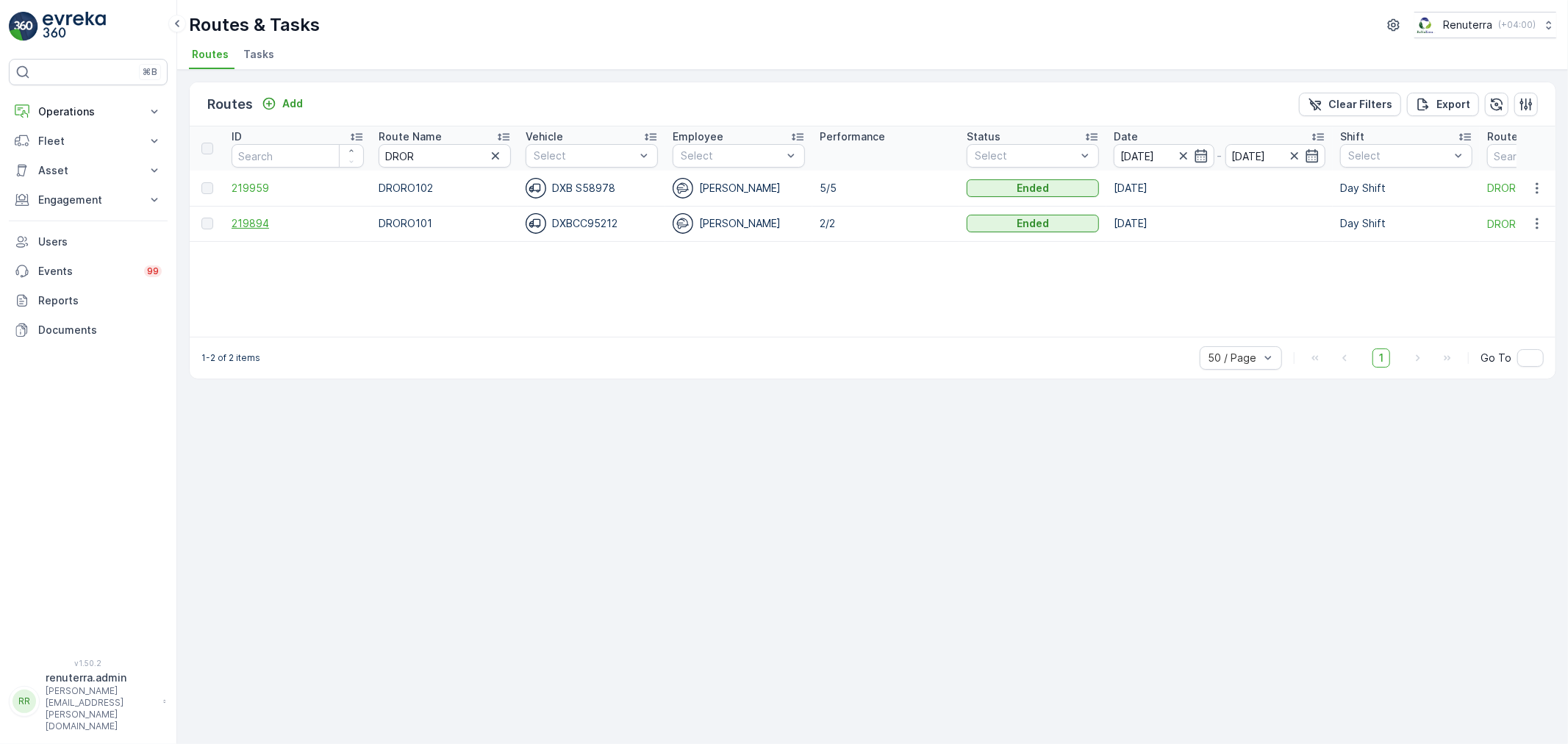
click at [252, 228] on span "219894" at bounding box center [298, 223] width 132 height 15
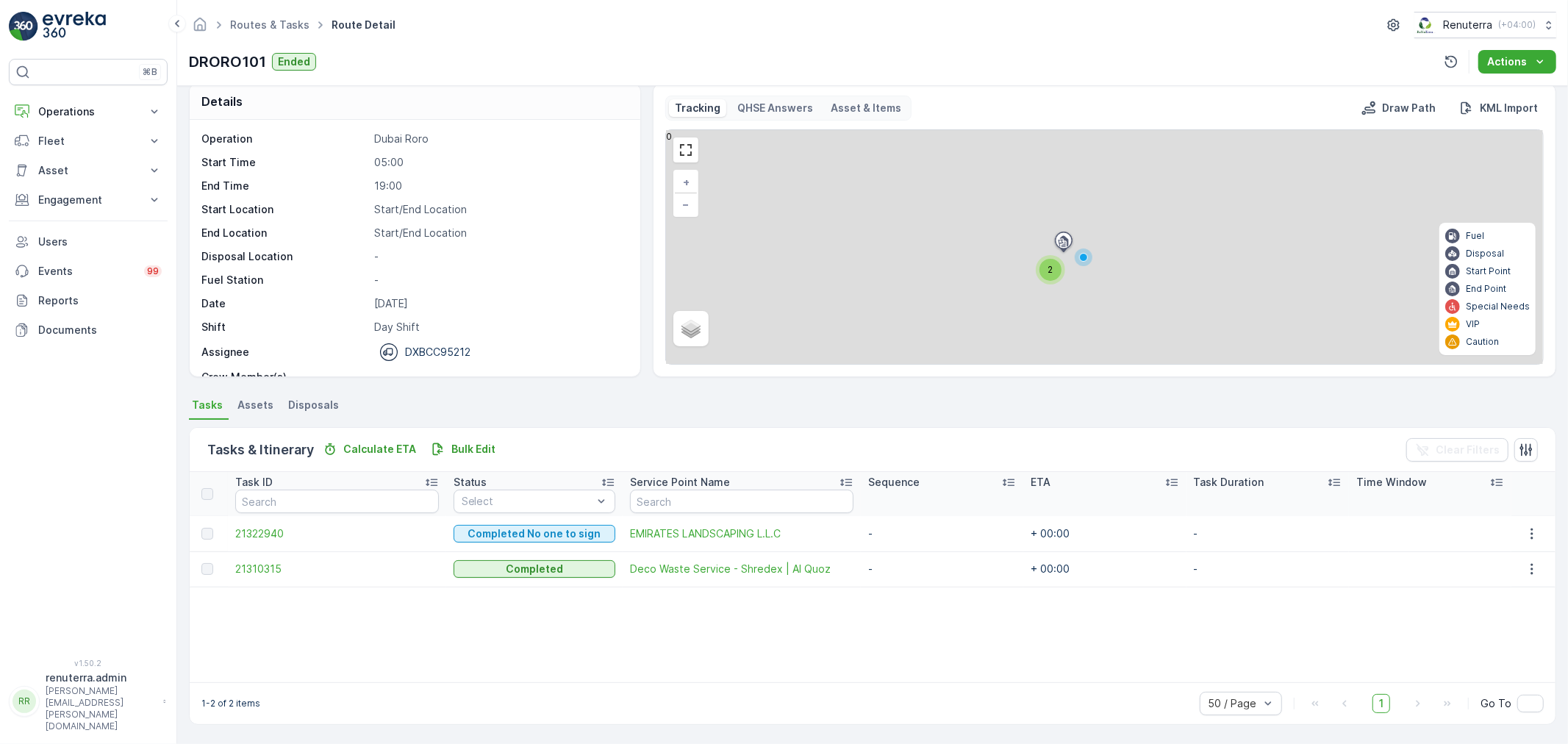
scroll to position [15, 0]
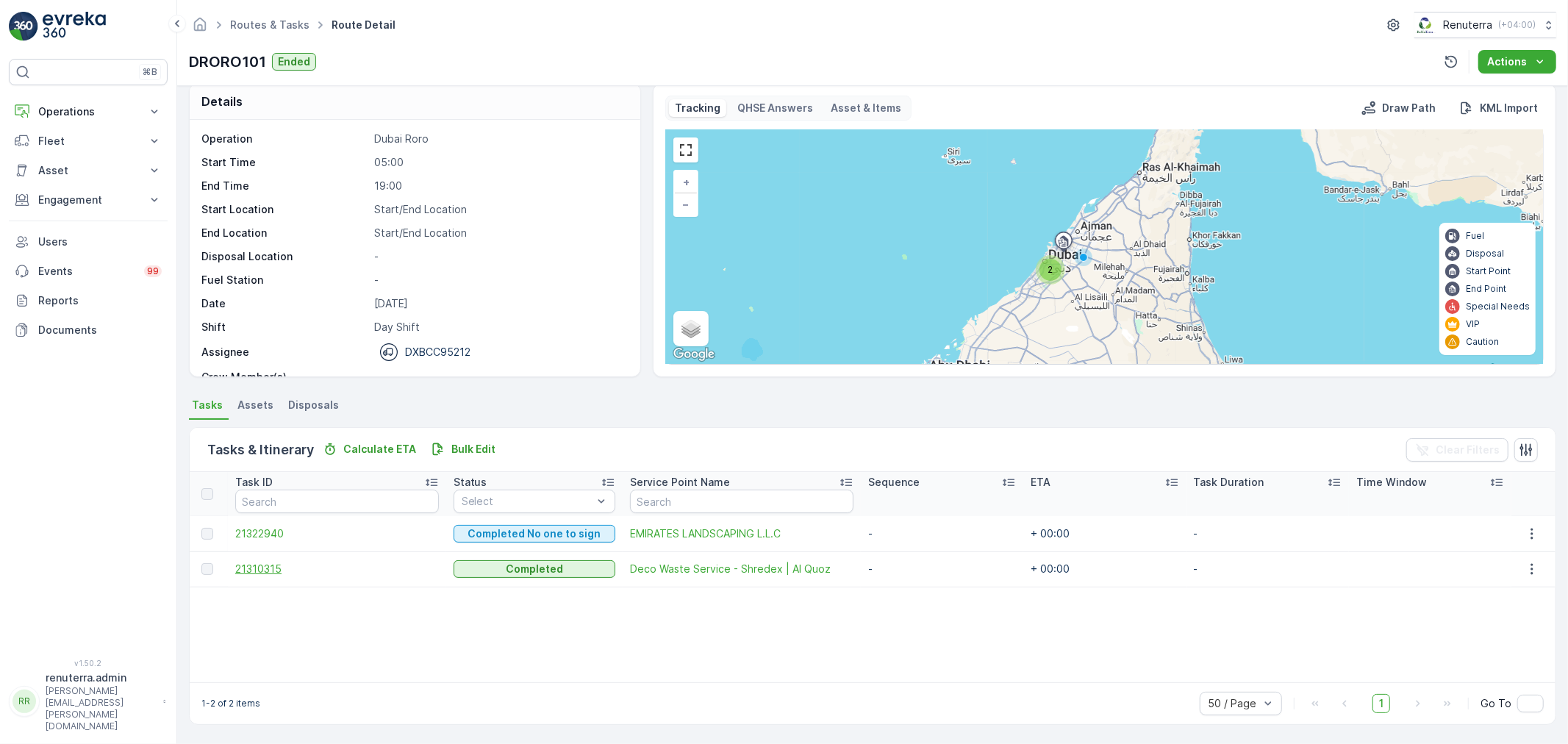
click at [257, 563] on span "21310315" at bounding box center [337, 569] width 204 height 15
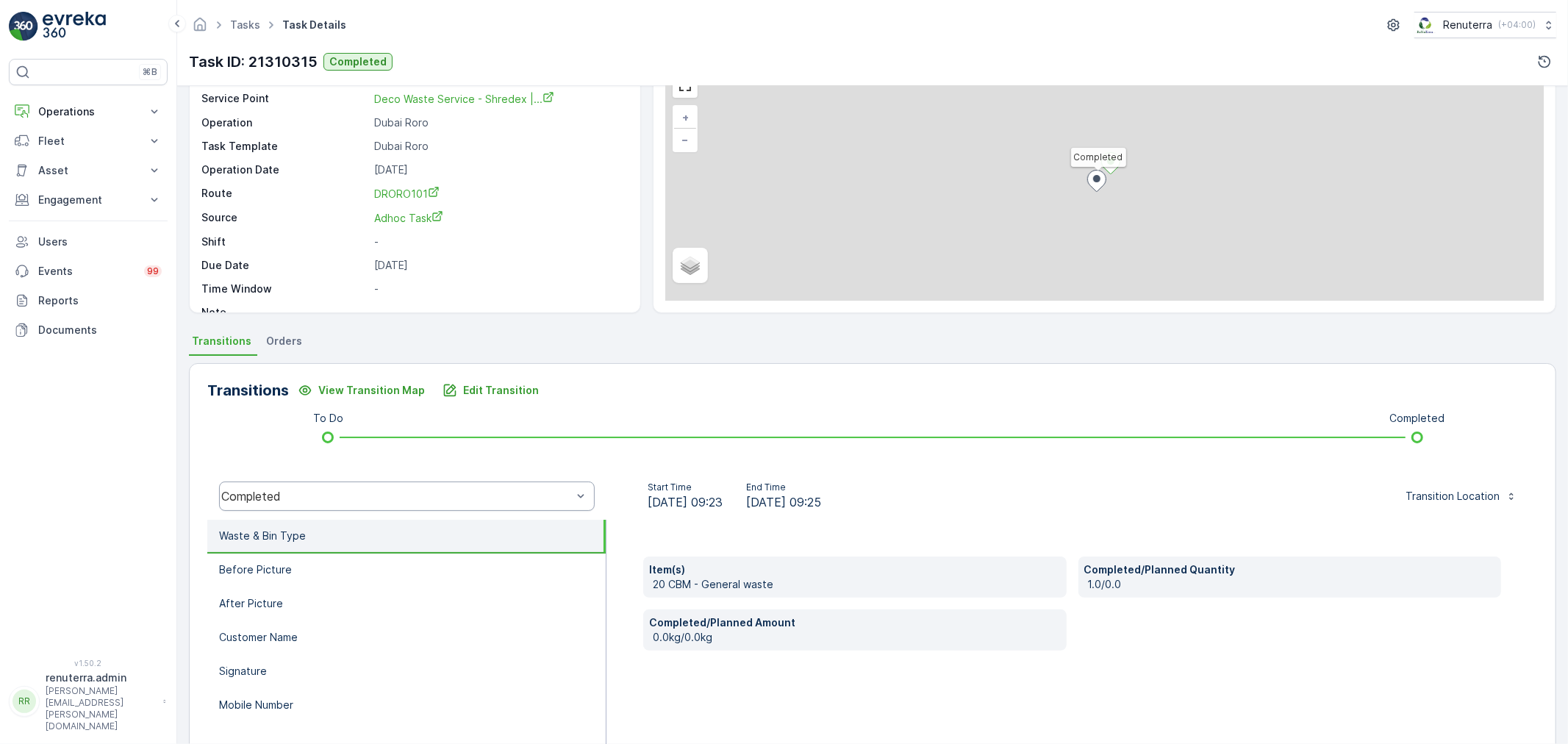
scroll to position [164, 0]
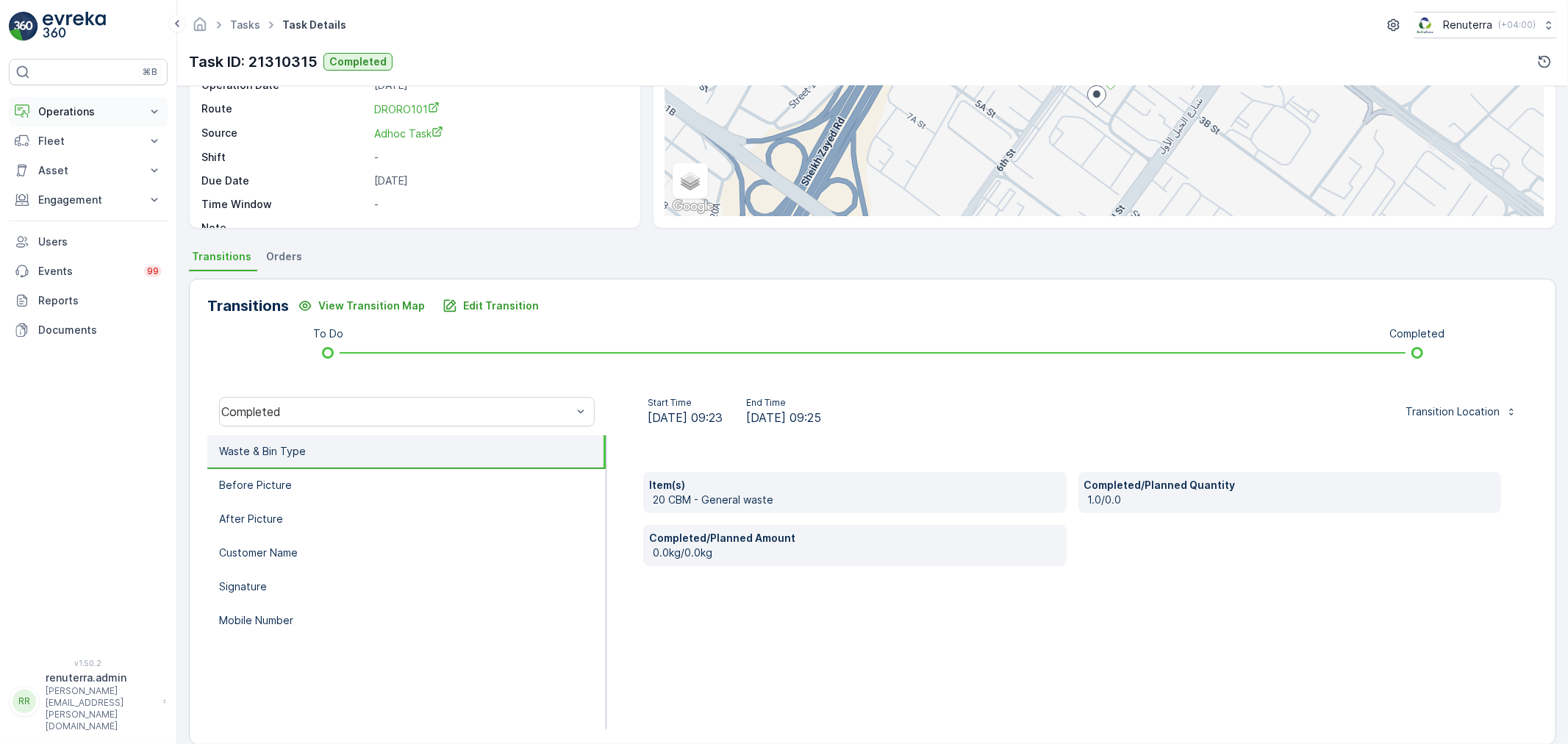
click at [45, 98] on button "Operations" at bounding box center [88, 112] width 159 height 29
click at [68, 163] on p "Planning" at bounding box center [58, 157] width 41 height 15
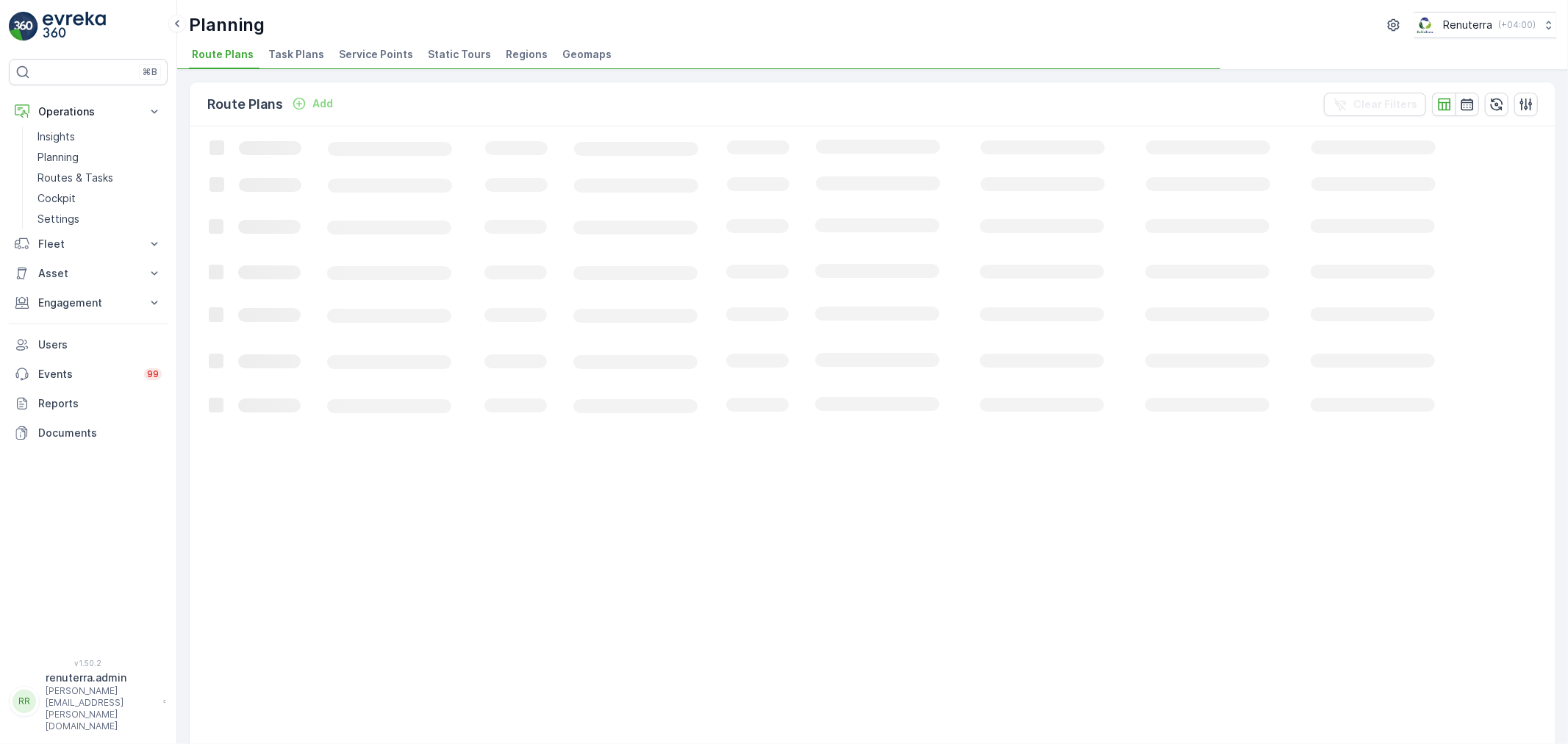
click at [365, 59] on span "Service Points" at bounding box center [376, 54] width 74 height 15
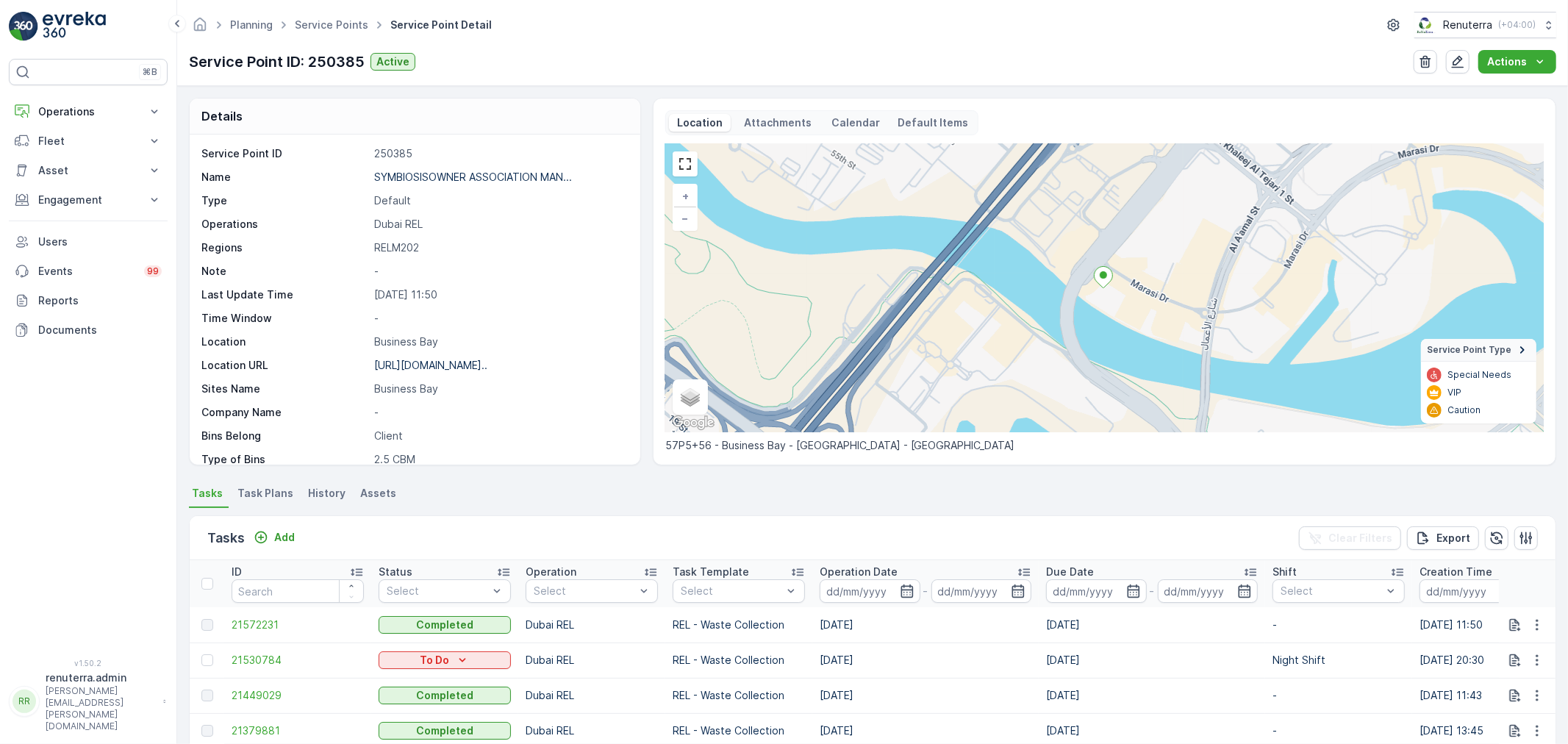
click at [350, 34] on ul "Service Points" at bounding box center [339, 25] width 96 height 21
click at [347, 30] on link "Service Points" at bounding box center [332, 25] width 74 height 13
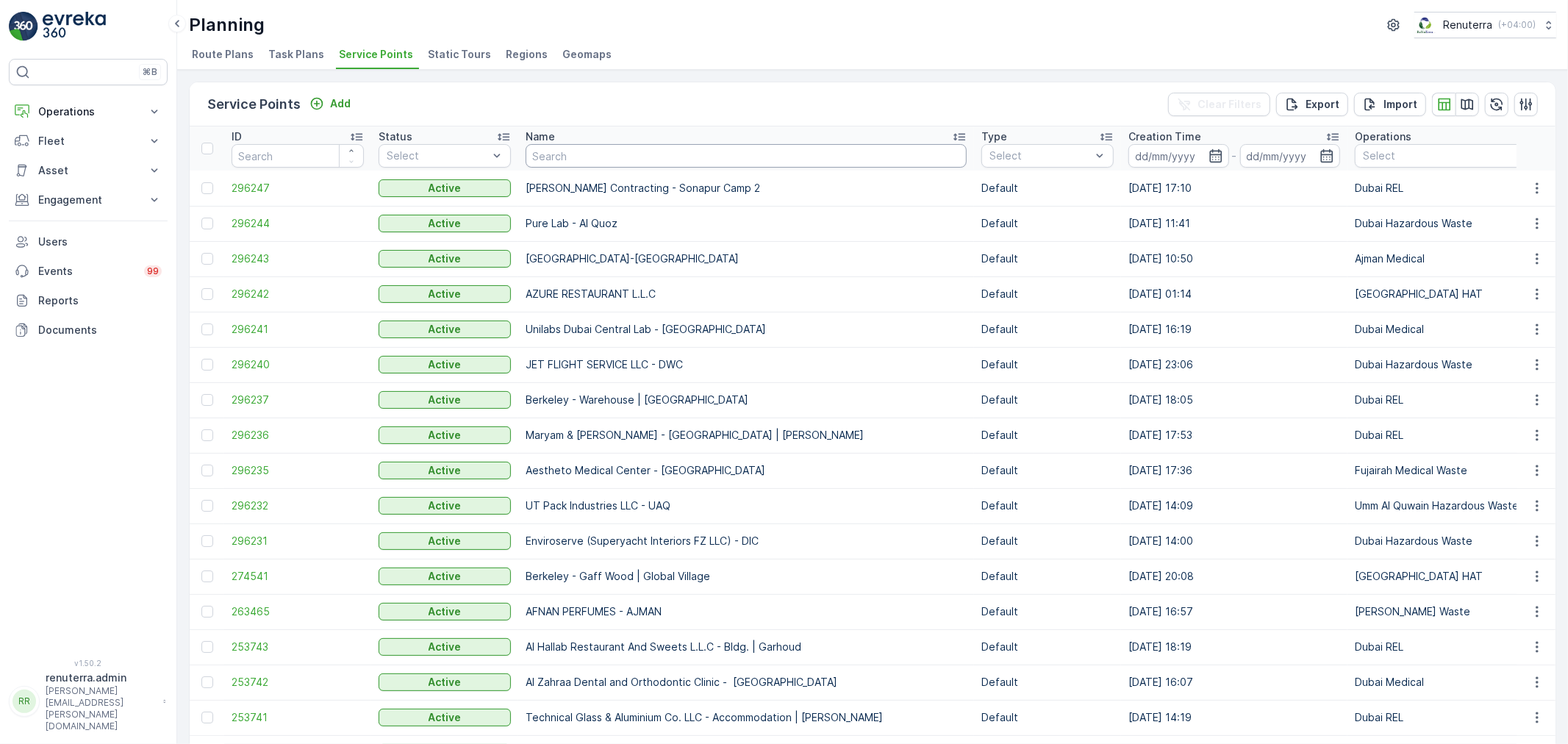
click at [548, 149] on input "text" at bounding box center [746, 156] width 441 height 24
type input "Shreq"
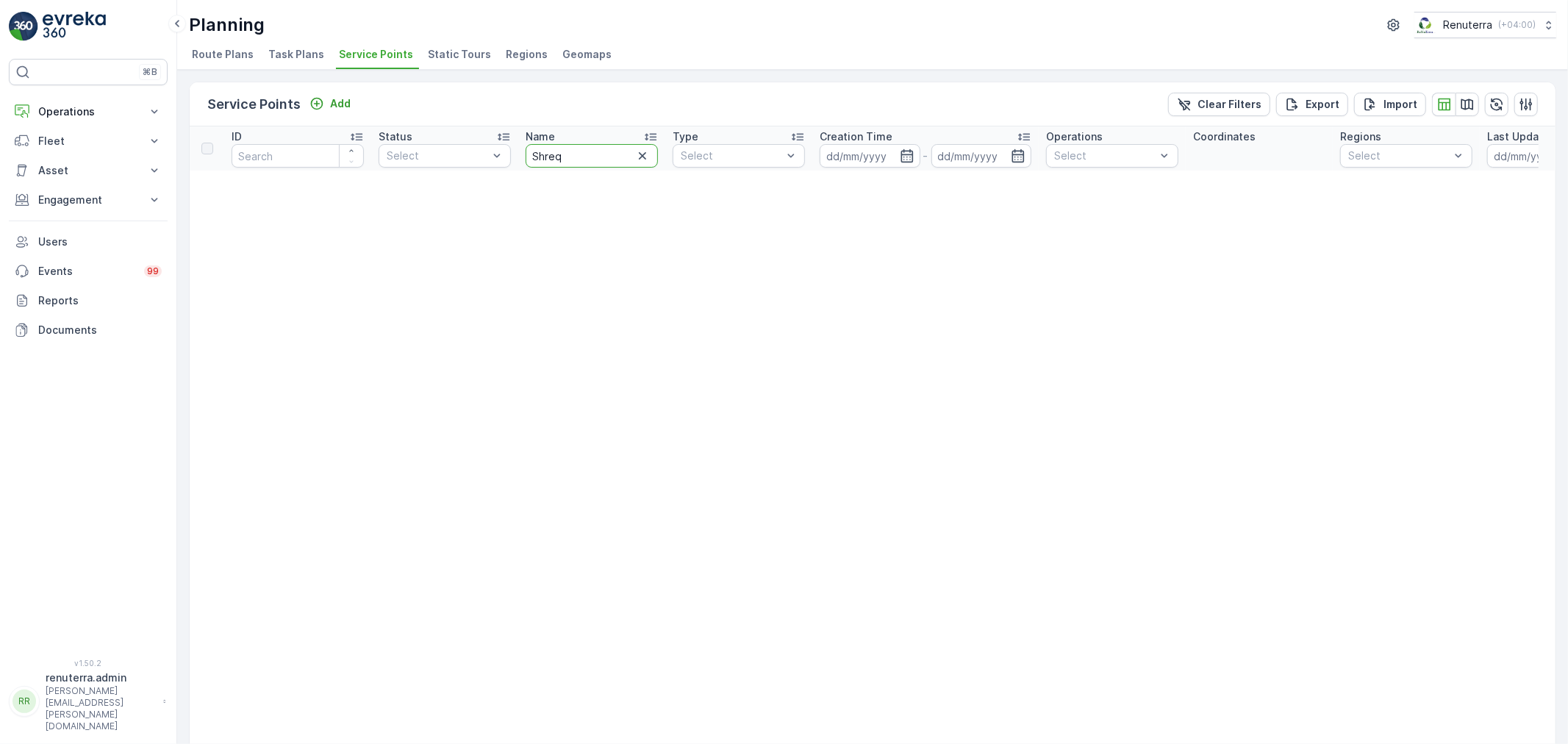
click at [588, 157] on input "Shreq" at bounding box center [592, 156] width 132 height 24
type input "Shred"
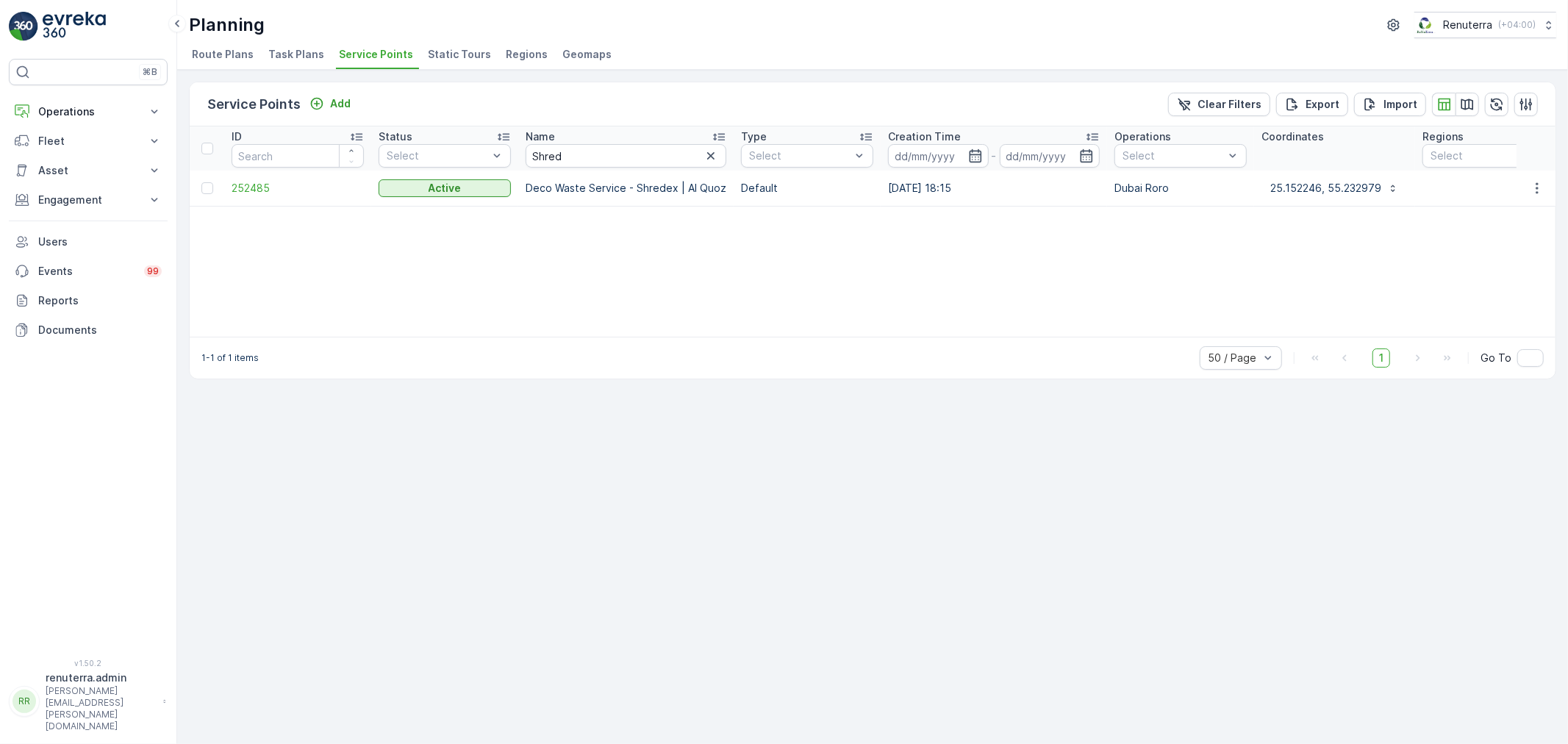
click at [258, 197] on td "252485" at bounding box center [298, 189] width 147 height 35
click at [257, 175] on td "252485" at bounding box center [298, 189] width 147 height 35
drag, startPoint x: 255, startPoint y: 174, endPoint x: 247, endPoint y: 185, distance: 13.6
click at [255, 175] on td "252485" at bounding box center [298, 189] width 147 height 35
click at [247, 185] on span "252485" at bounding box center [298, 189] width 132 height 15
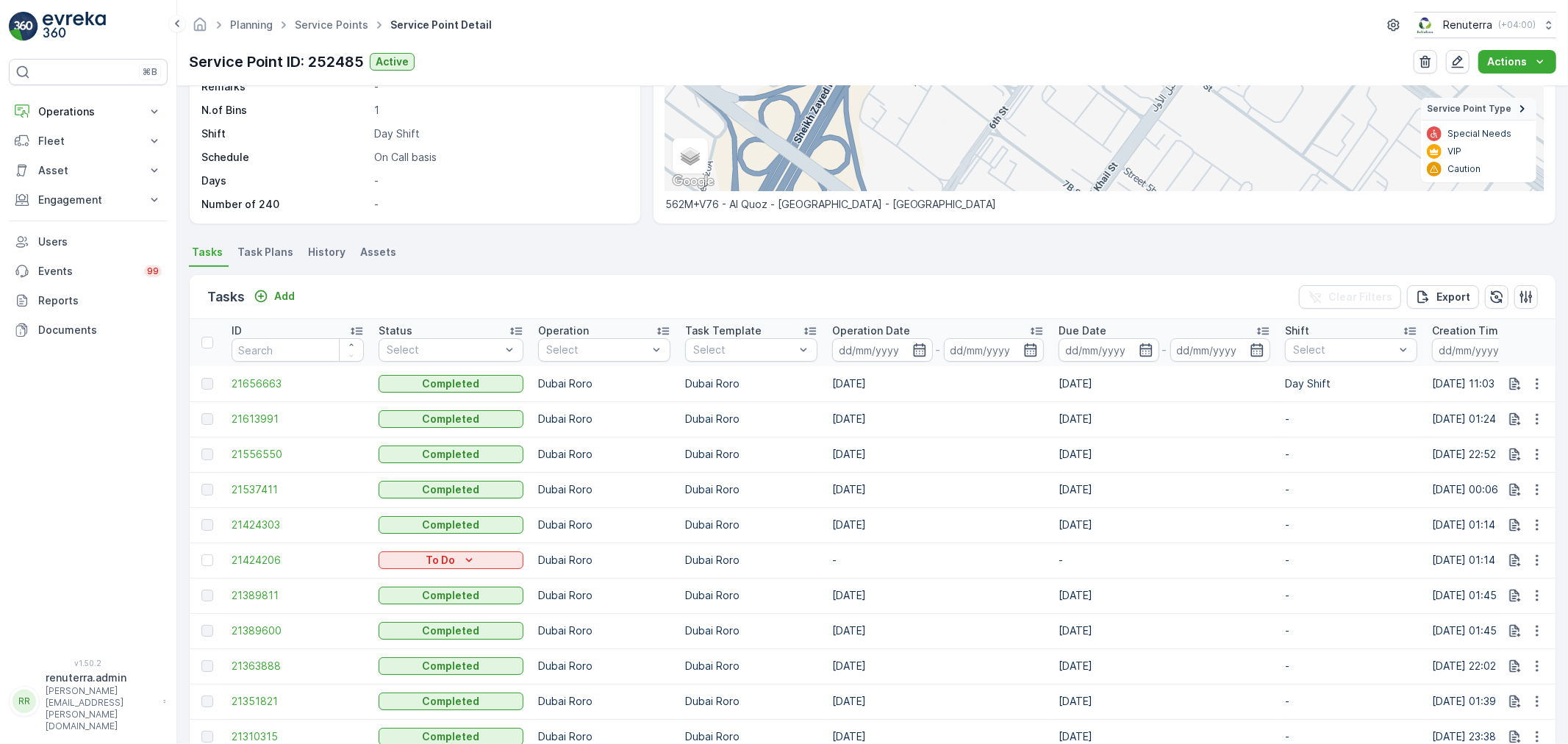
scroll to position [408, 0]
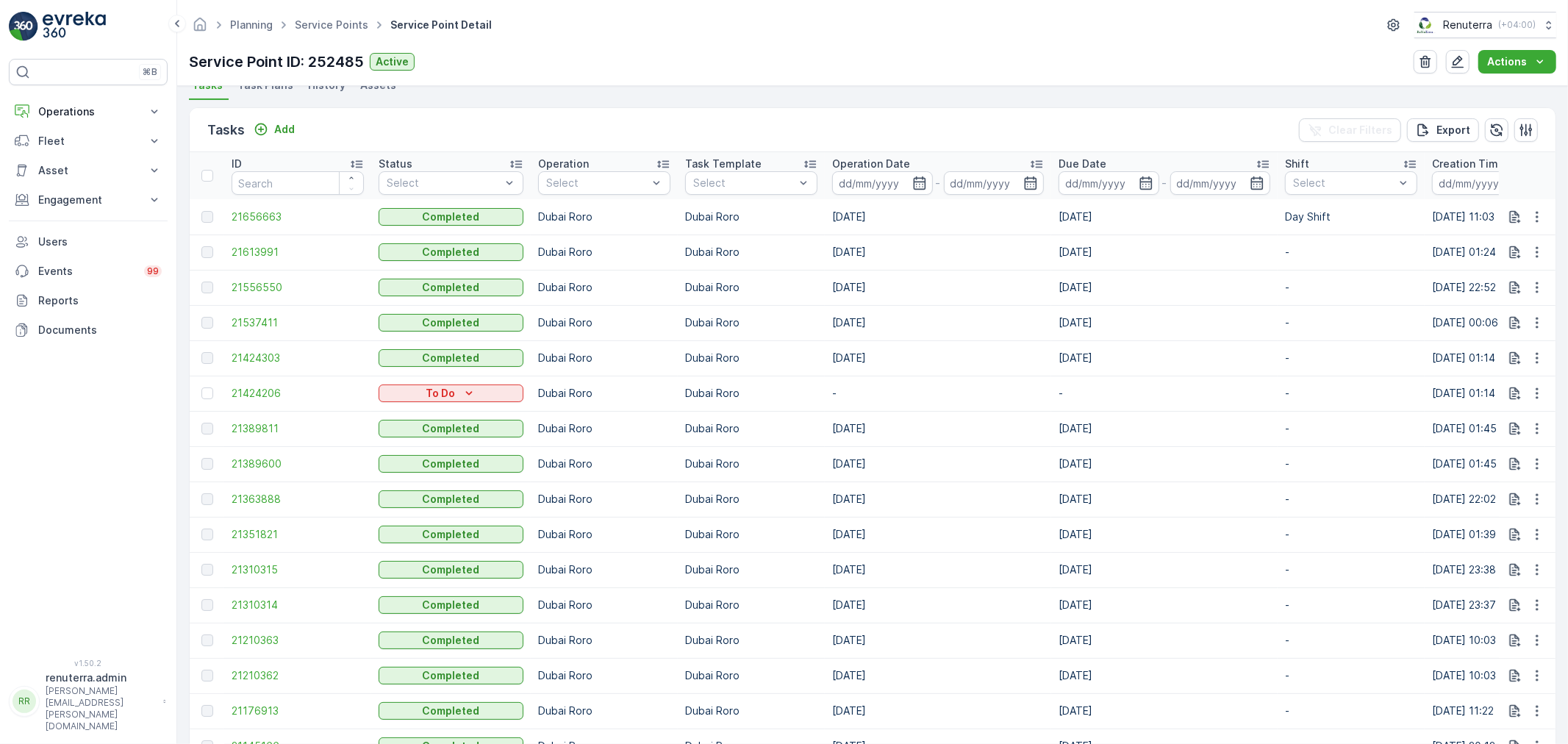
click at [831, 518] on td "03.09.2025" at bounding box center [937, 534] width 226 height 35
click at [209, 420] on td at bounding box center [207, 429] width 35 height 35
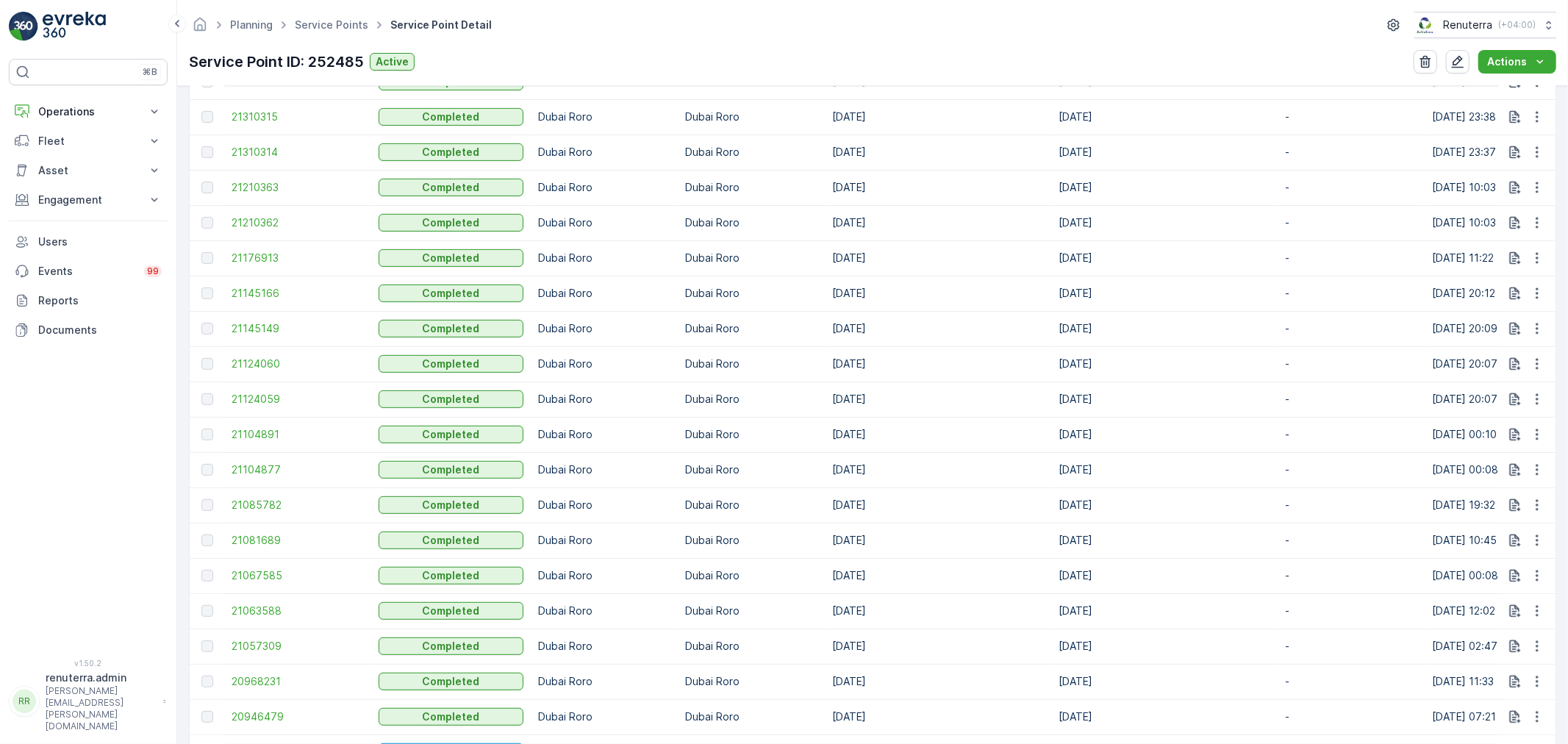
scroll to position [792, 0]
click at [324, 33] on ul "Service Points" at bounding box center [339, 25] width 96 height 21
click at [331, 28] on link "Service Points" at bounding box center [332, 25] width 74 height 13
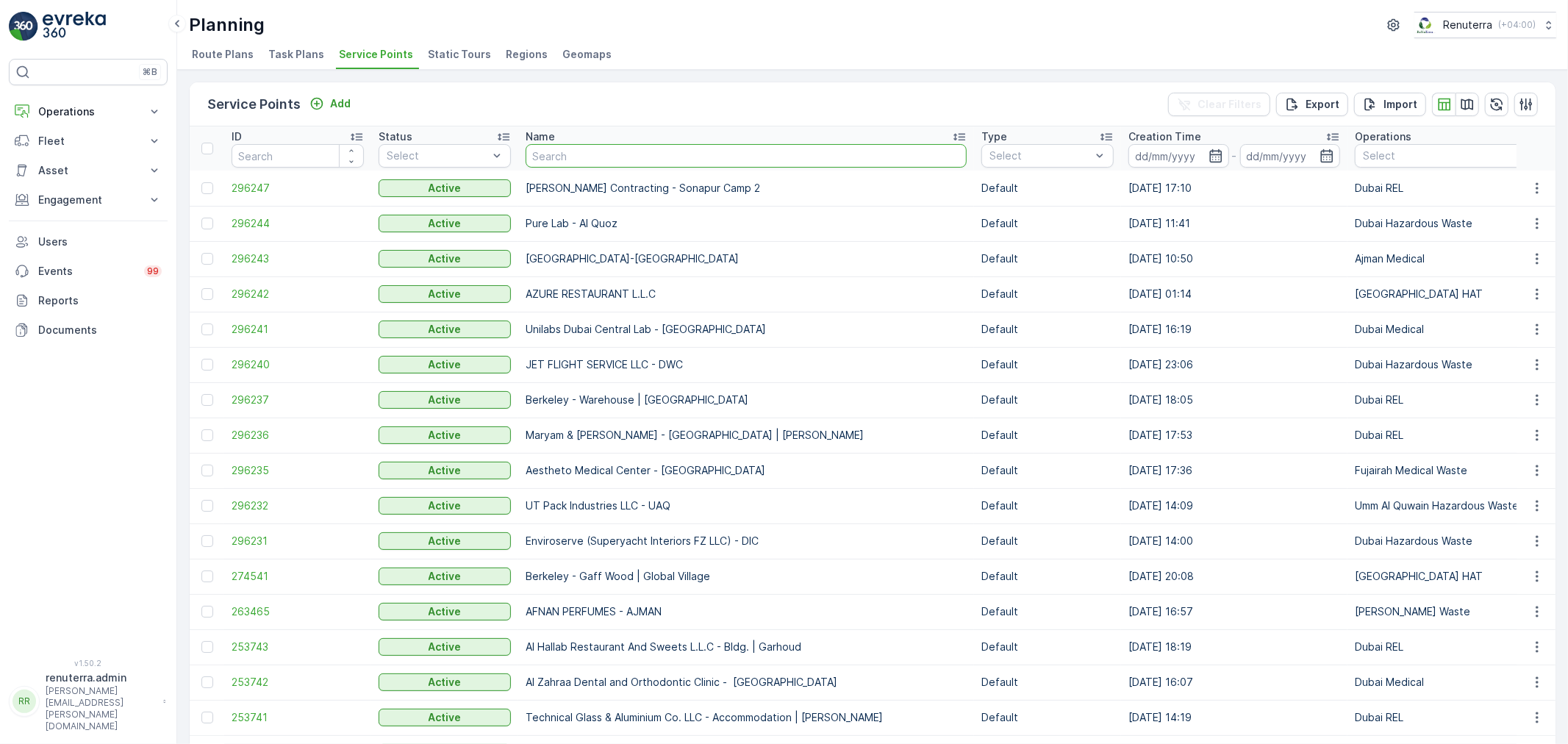
click at [551, 156] on input "text" at bounding box center [746, 156] width 441 height 24
type input "Shei"
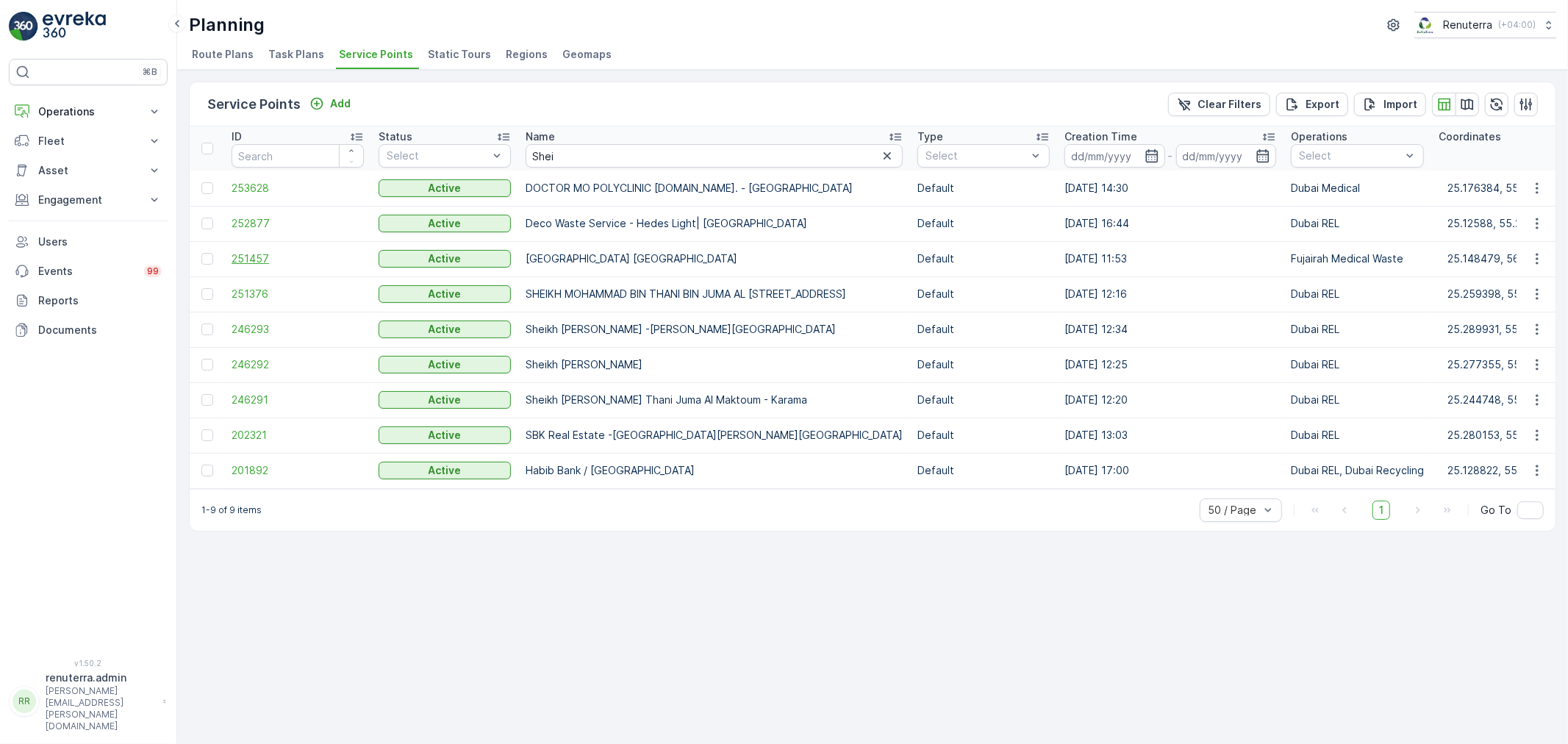
click at [260, 263] on span "251457" at bounding box center [298, 258] width 132 height 15
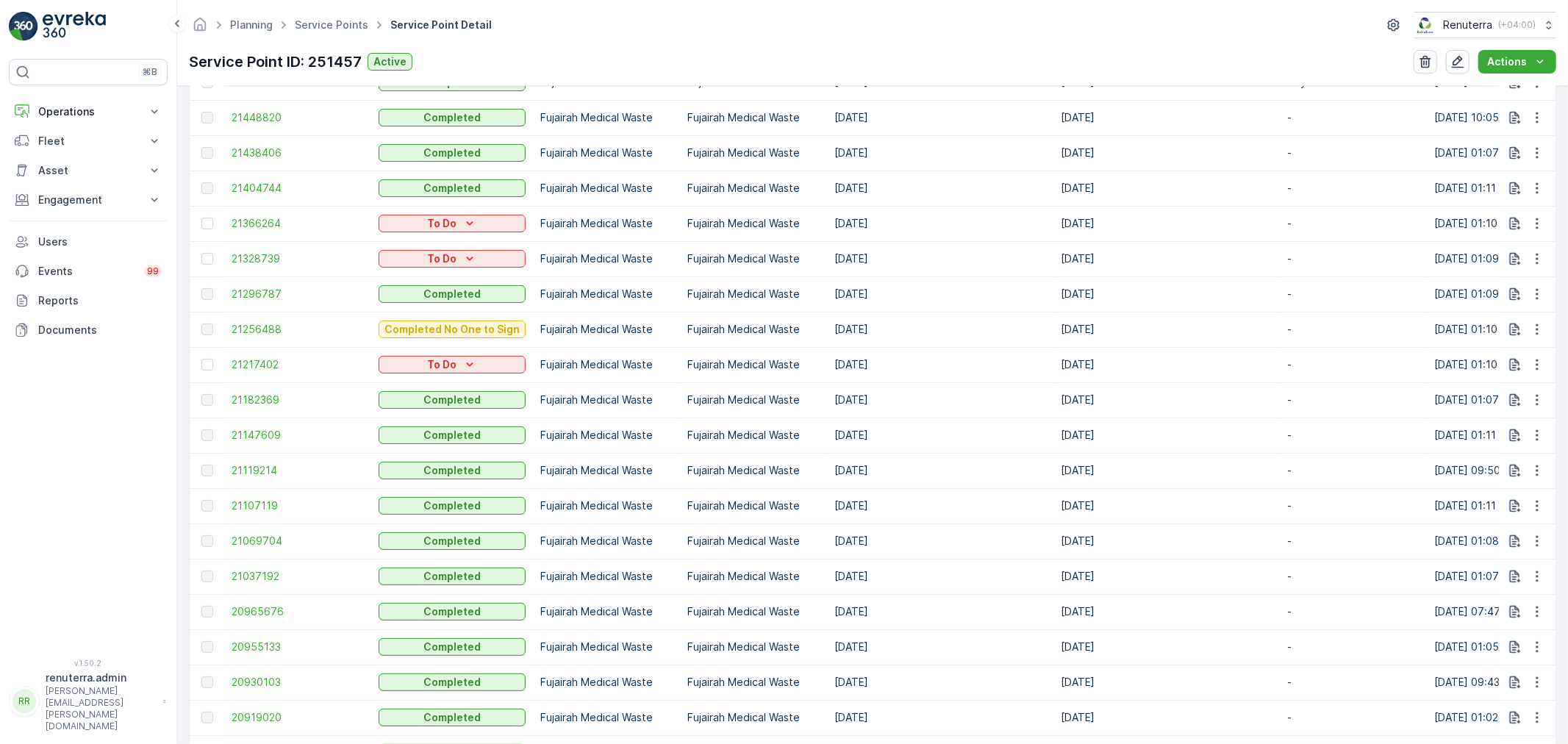
scroll to position [321, 0]
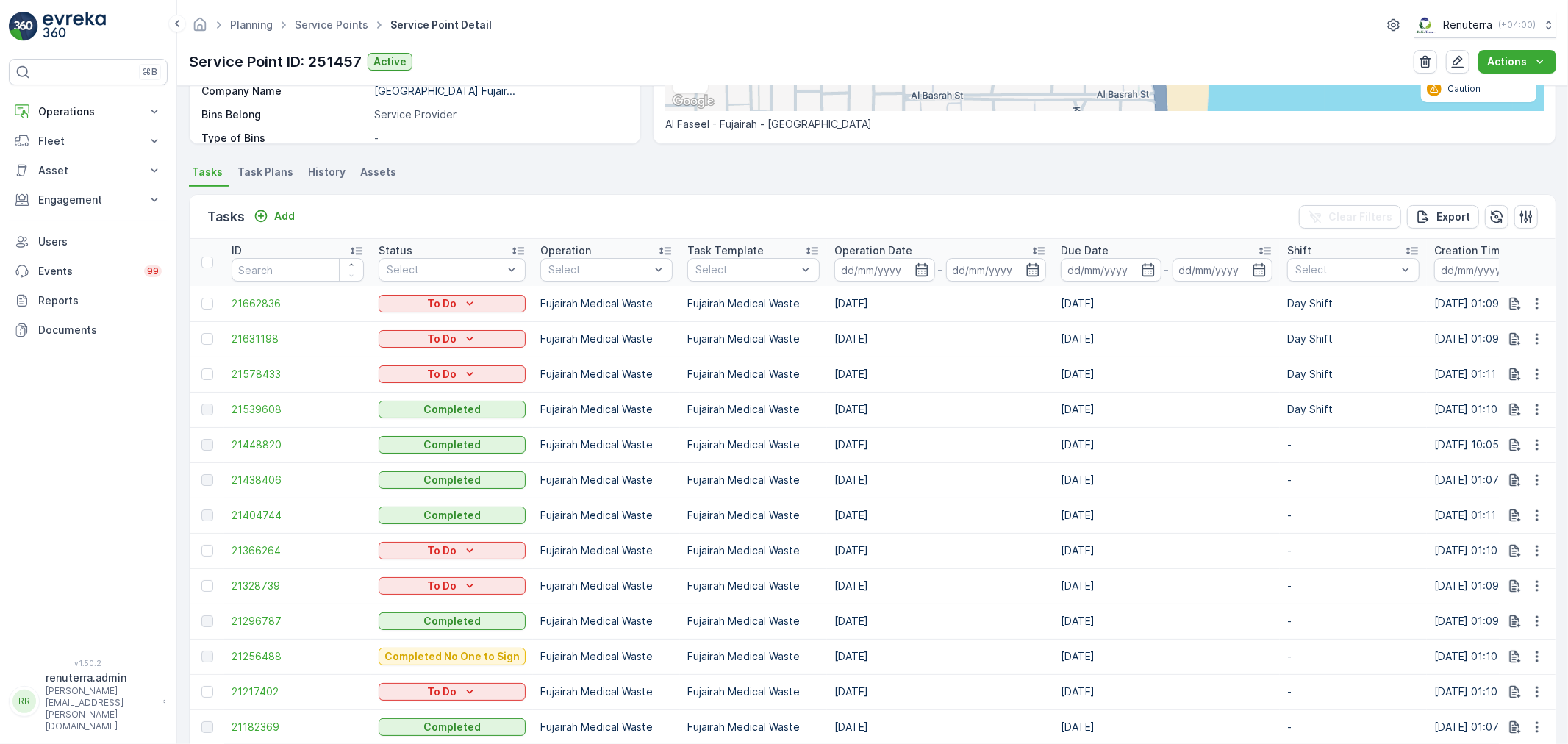
click at [202, 372] on div at bounding box center [207, 374] width 12 height 12
click at [201, 369] on input "checkbox" at bounding box center [201, 369] width 0 height 0
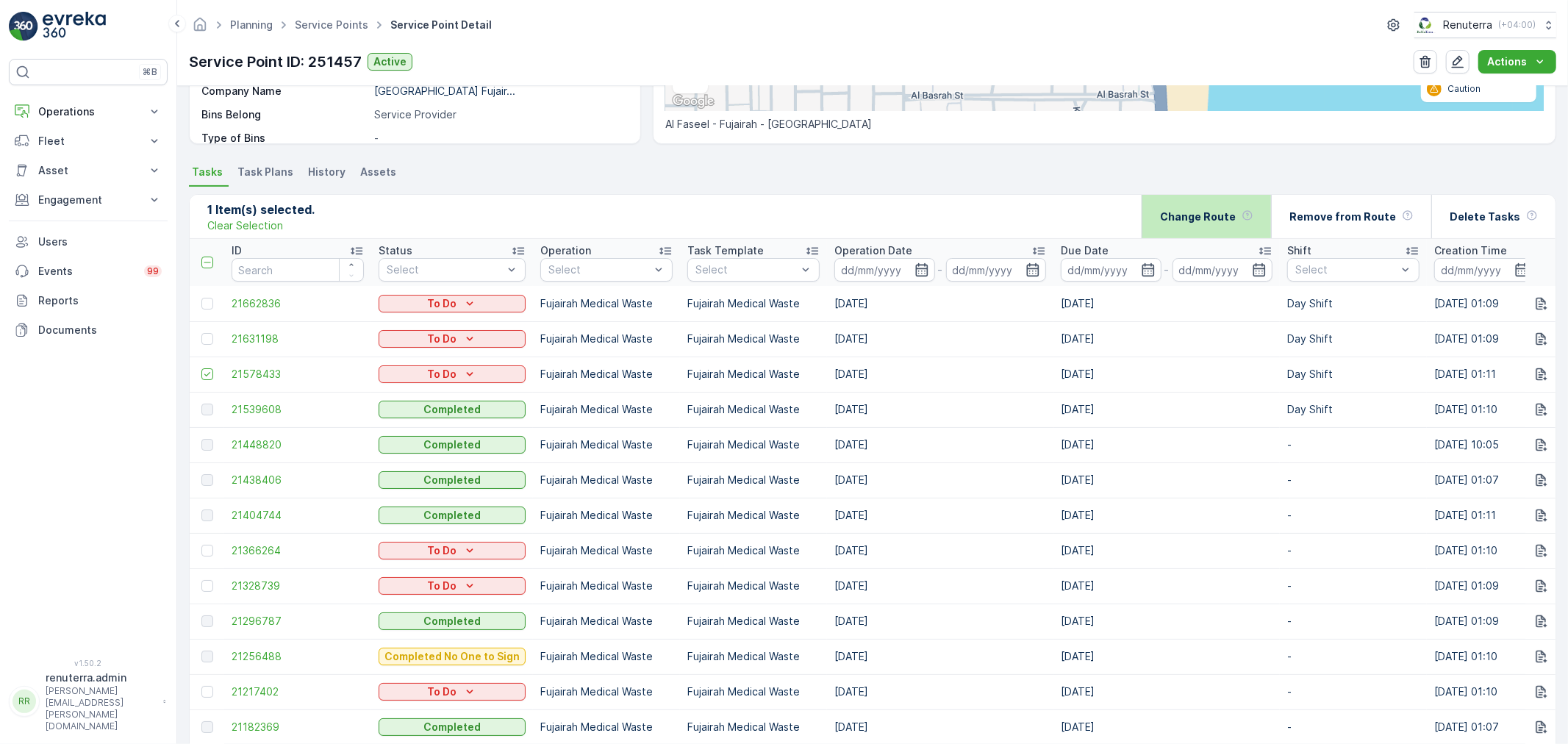
click at [1204, 214] on p "Change Route" at bounding box center [1198, 217] width 75 height 15
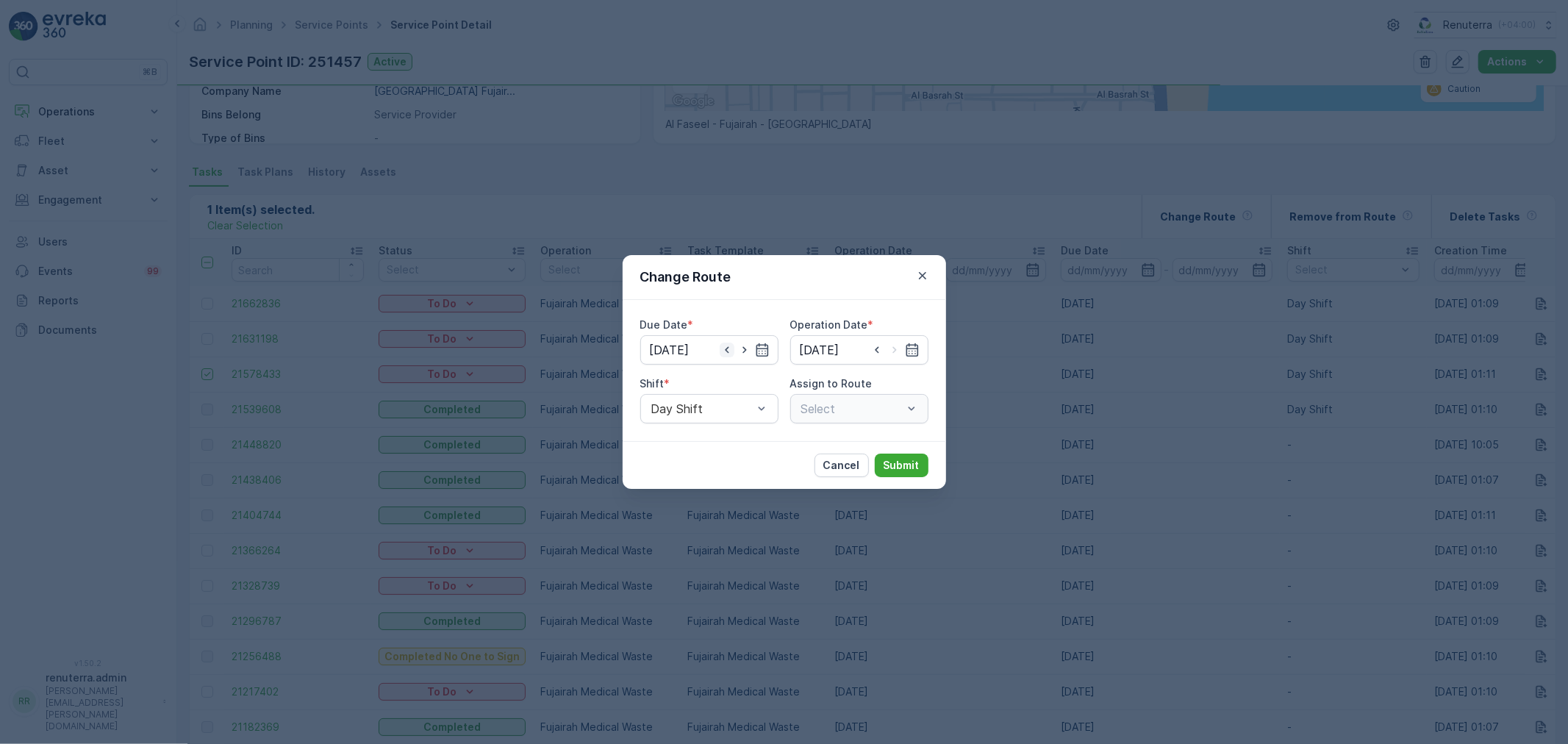
type input "16.09.2025"
click at [731, 349] on icon "button" at bounding box center [727, 350] width 15 height 15
type input "[DATE]"
drag, startPoint x: 824, startPoint y: 351, endPoint x: 827, endPoint y: 365, distance: 14.3
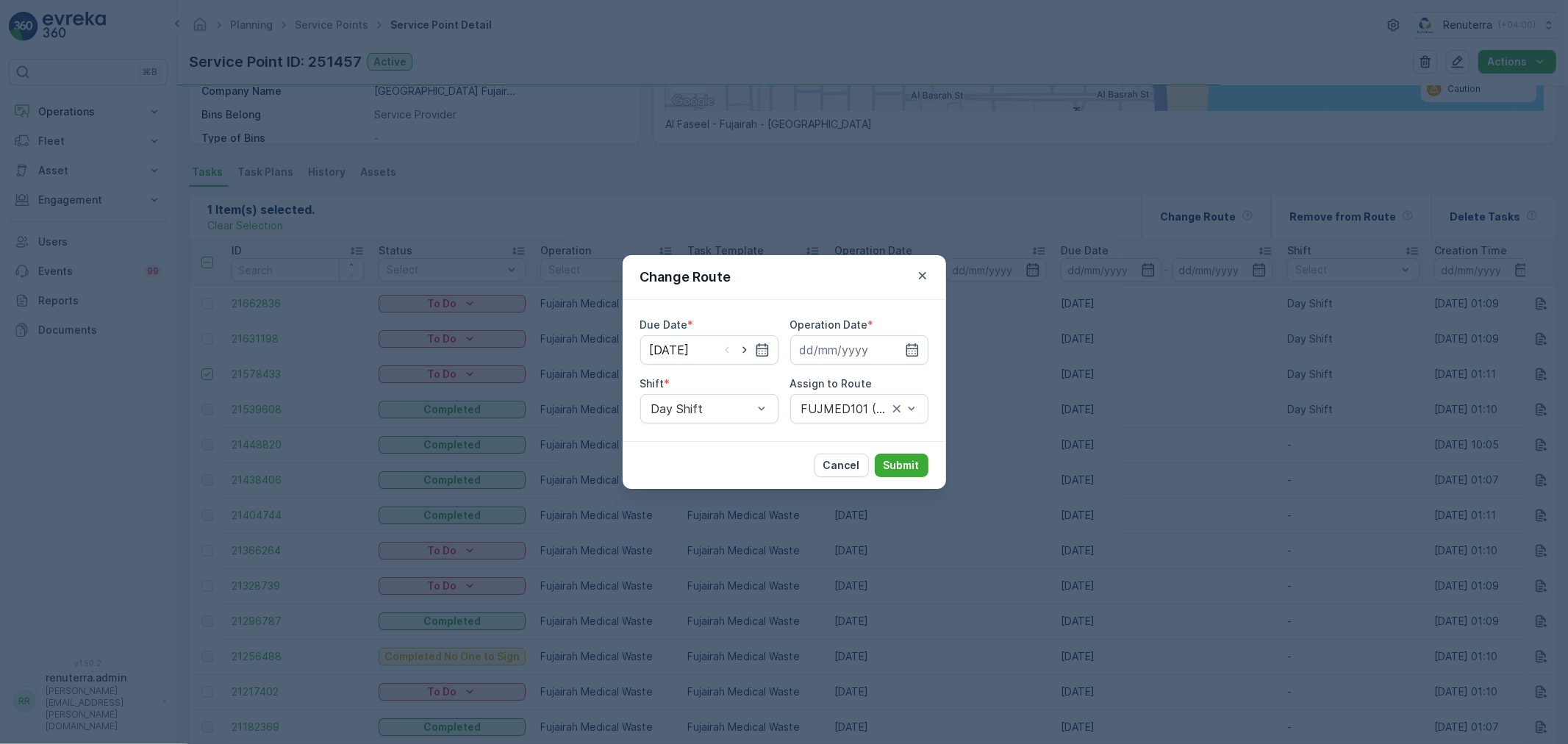
click at [824, 350] on input at bounding box center [859, 350] width 138 height 29
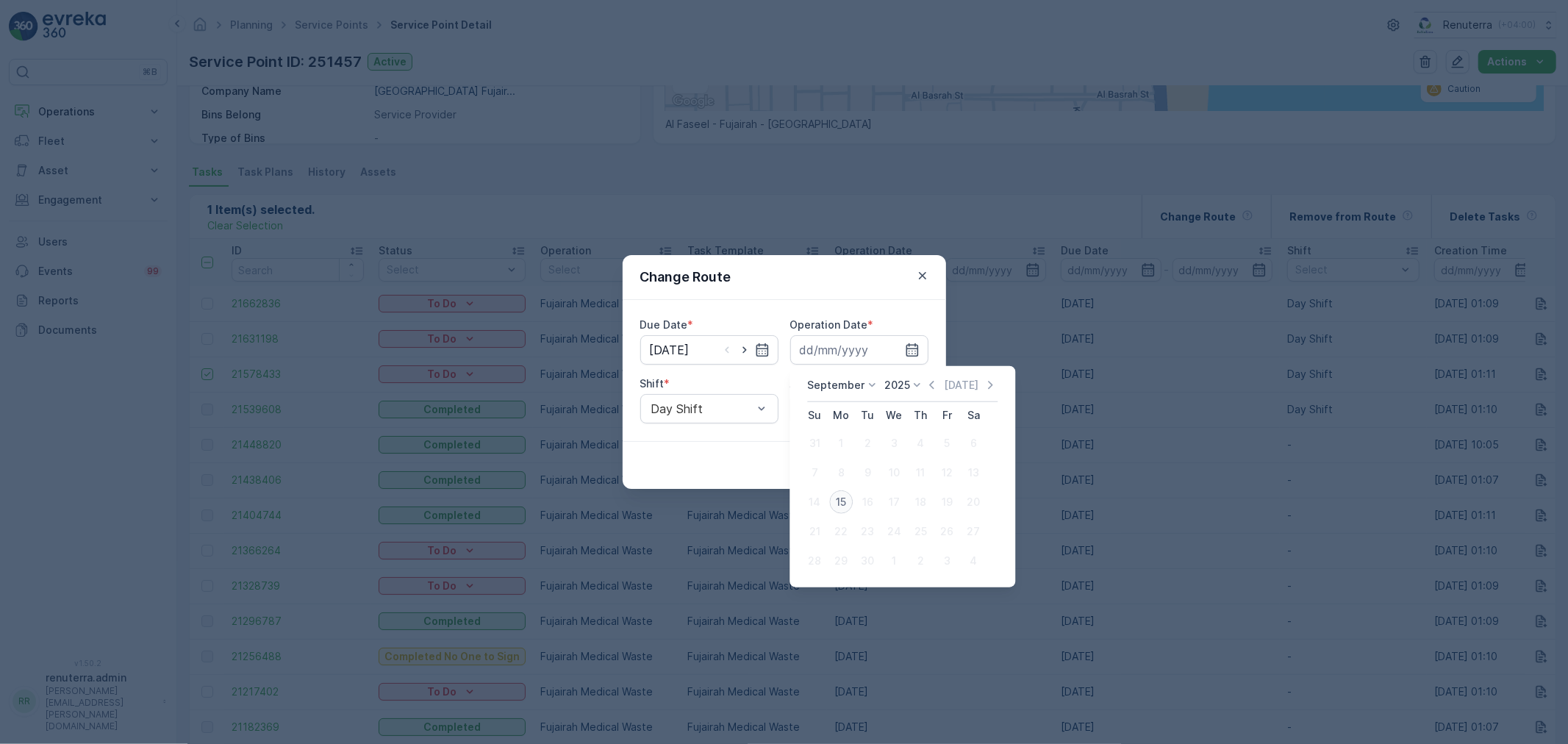
drag, startPoint x: 846, startPoint y: 517, endPoint x: 847, endPoint y: 495, distance: 22.0
click at [846, 511] on tbody "31 1 2 3 4 5 6 7 8 9 10 11 12 13 14 15 16 17 18 19 20 21 22 23 24 25 26 27 28 2…" at bounding box center [894, 502] width 186 height 147
click at [847, 494] on div "15" at bounding box center [841, 502] width 24 height 24
type input "[DATE]"
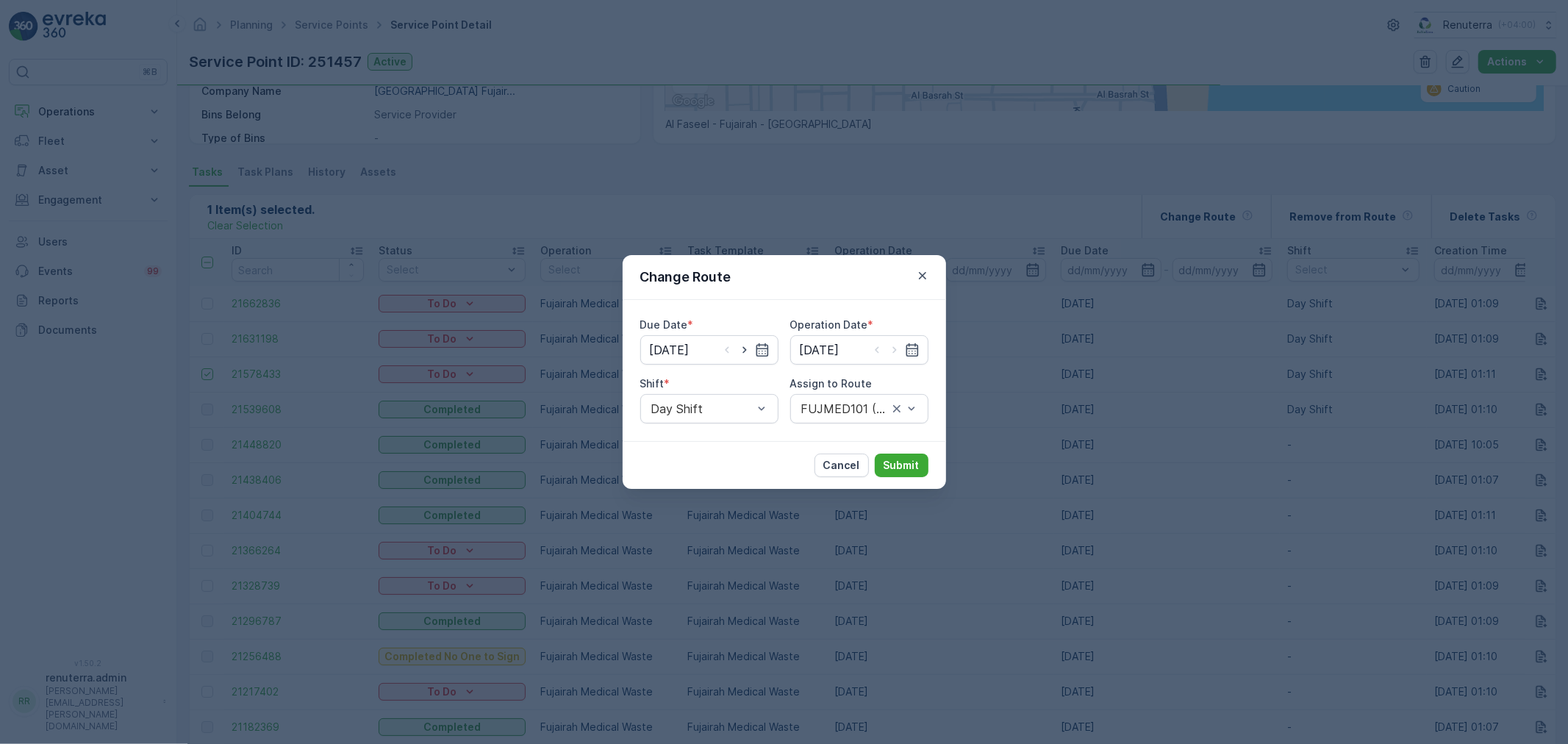
click at [825, 387] on label "Assign to Route" at bounding box center [832, 383] width 83 height 13
click at [858, 449] on span "FUJMED101 (Offline) - M63657 FUJ" at bounding box center [858, 452] width 120 height 27
click at [905, 452] on div "Cancel Submit" at bounding box center [784, 465] width 324 height 48
drag, startPoint x: 900, startPoint y: 458, endPoint x: 887, endPoint y: 459, distance: 13.0
click at [887, 459] on p "Submit" at bounding box center [901, 465] width 36 height 15
